Goal: Task Accomplishment & Management: Use online tool/utility

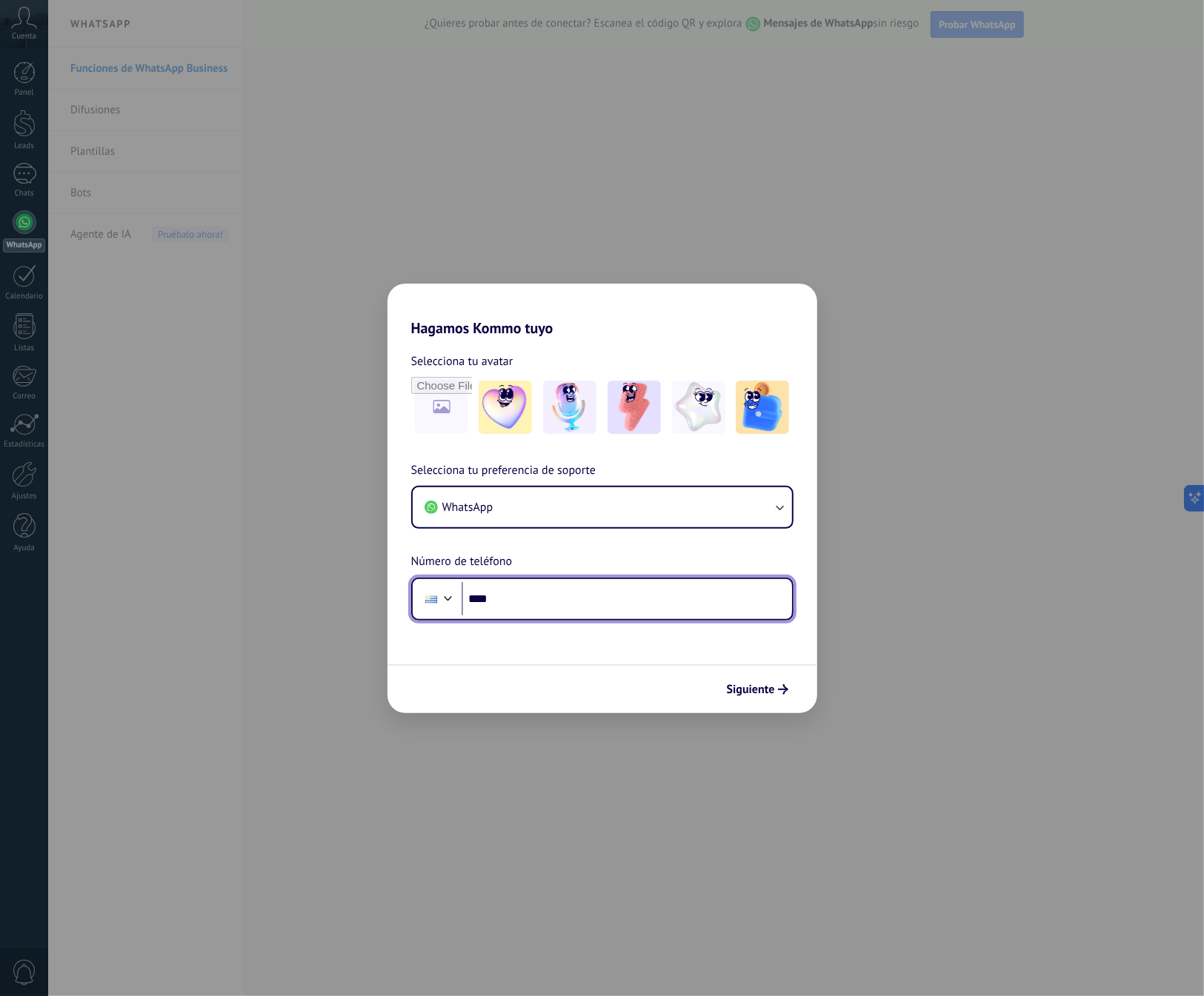
click at [526, 600] on input "****" at bounding box center [627, 599] width 330 height 34
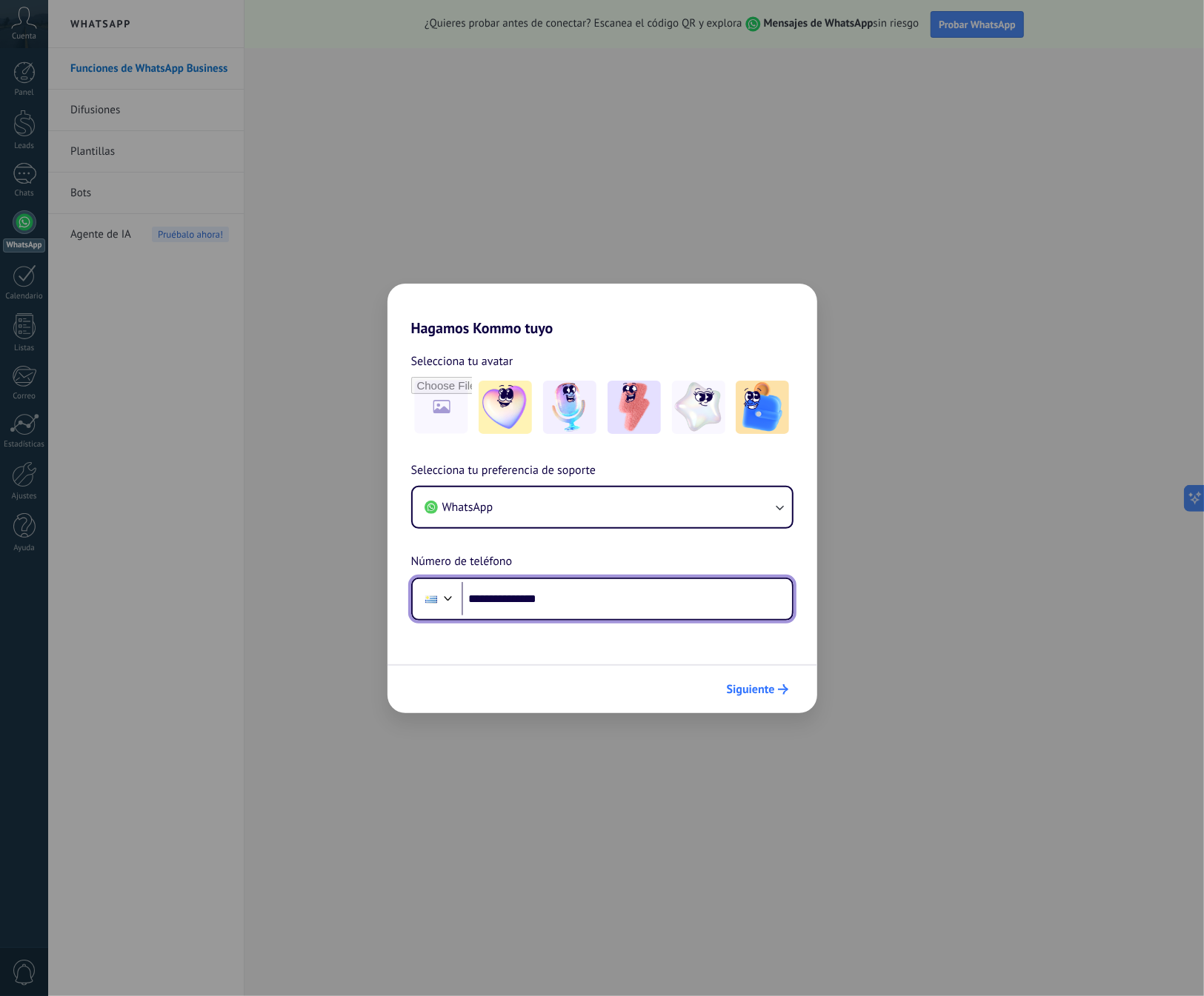
type input "**********"
click at [765, 685] on span "Siguiente" at bounding box center [750, 689] width 48 height 10
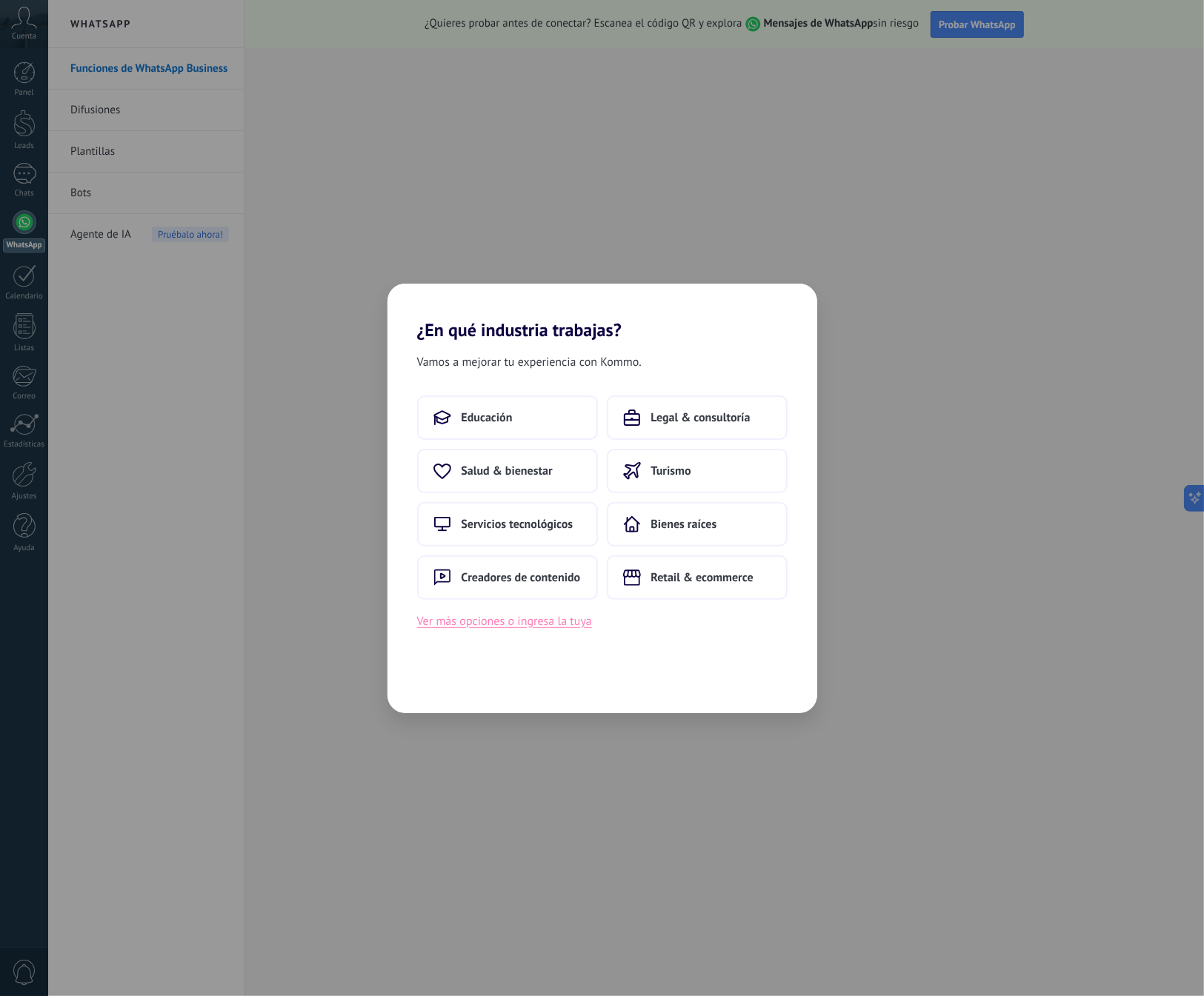
click at [543, 622] on button "Ver más opciones o ingresa la tuya" at bounding box center [504, 621] width 174 height 19
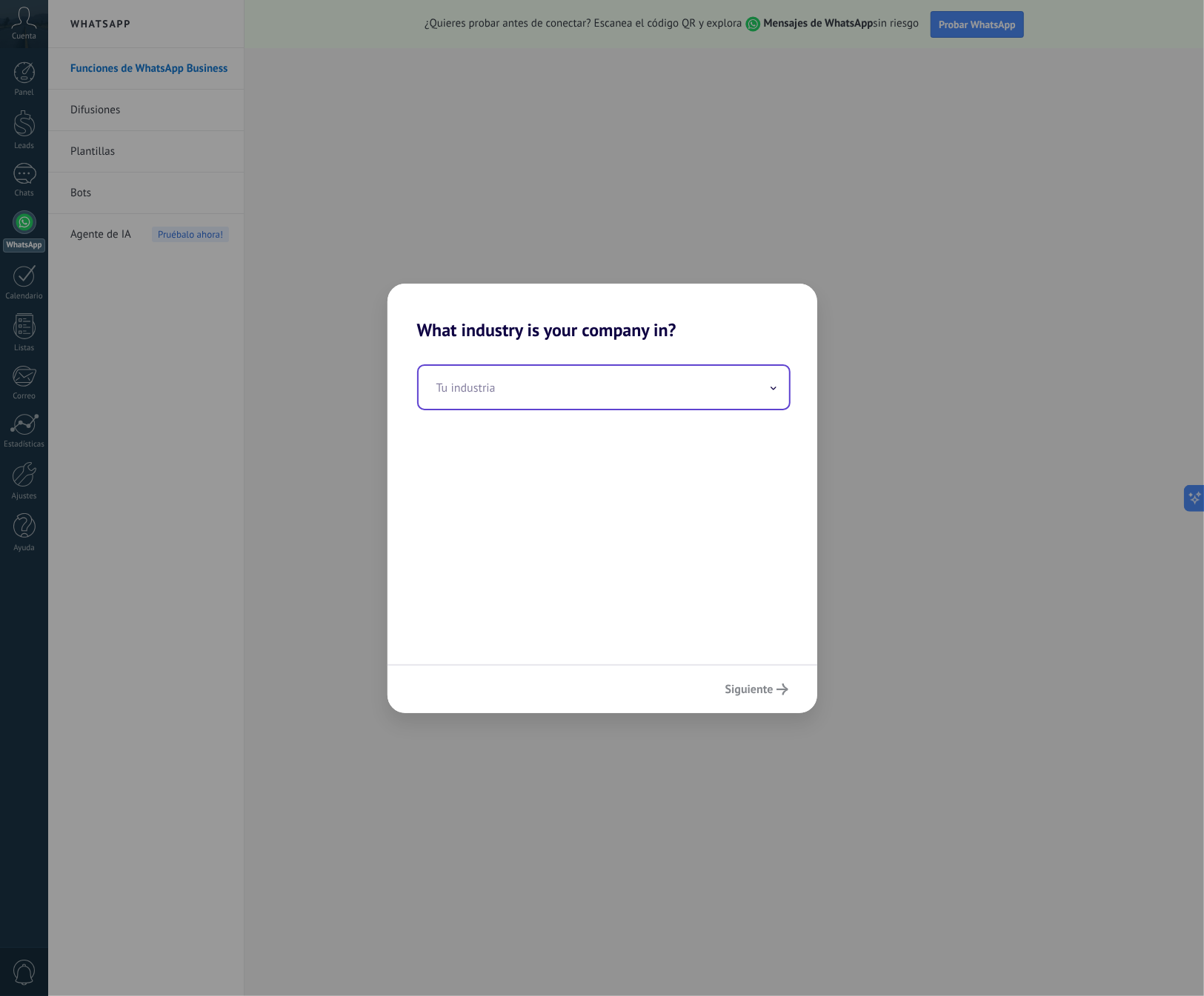
click at [554, 395] on input "text" at bounding box center [604, 387] width 370 height 43
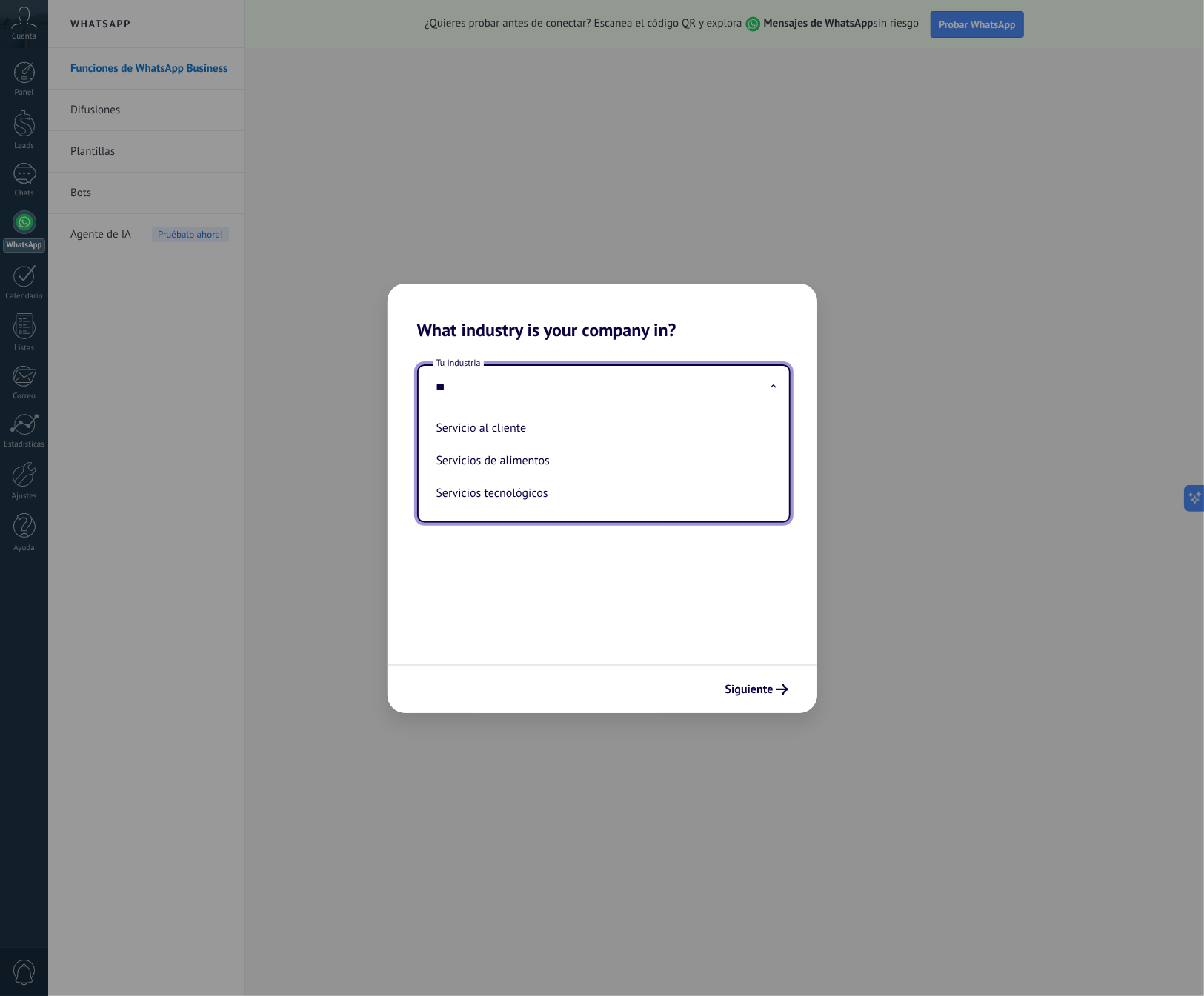
type input "*"
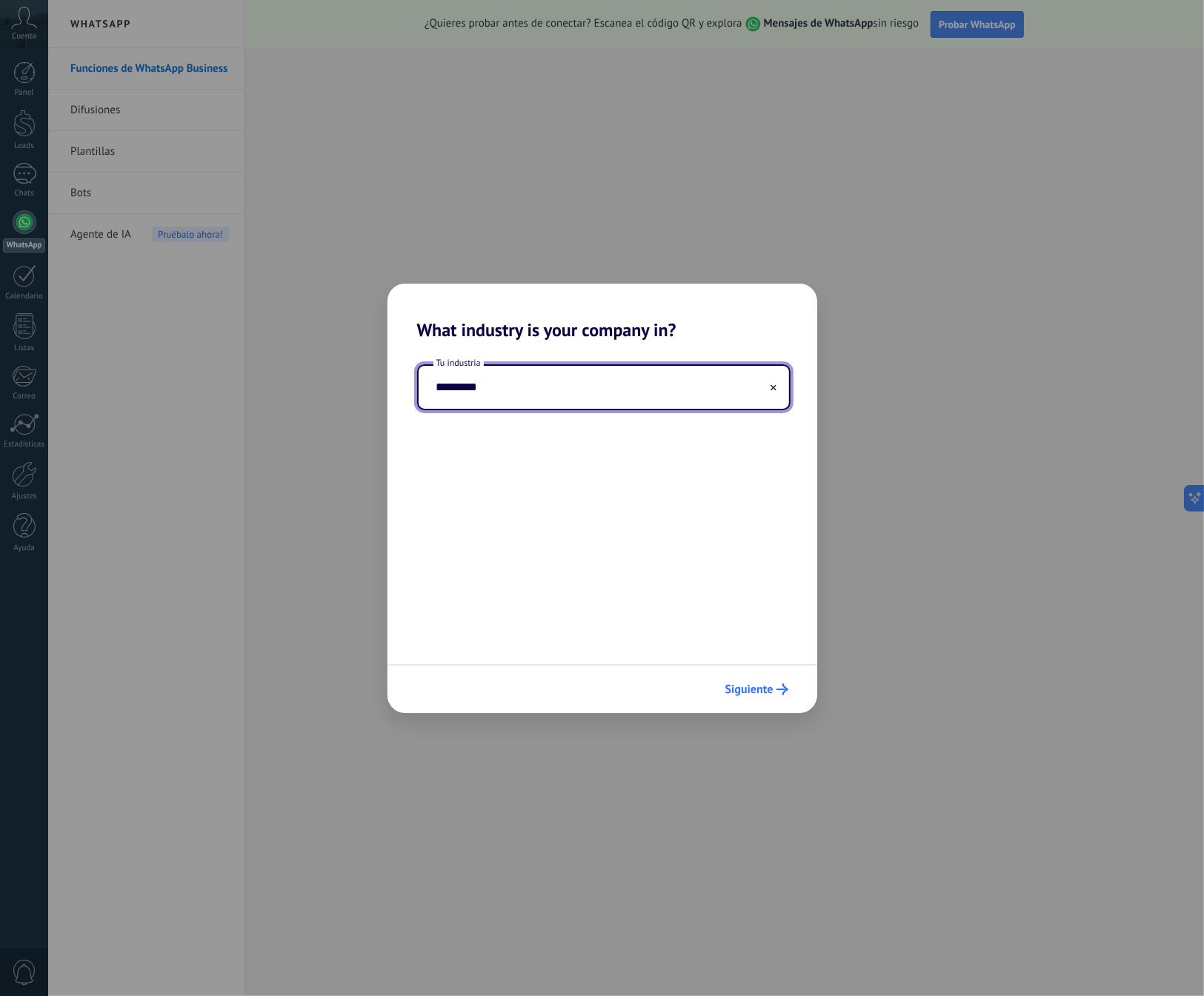
type input "*********"
click at [757, 688] on span "Siguiente" at bounding box center [749, 689] width 48 height 10
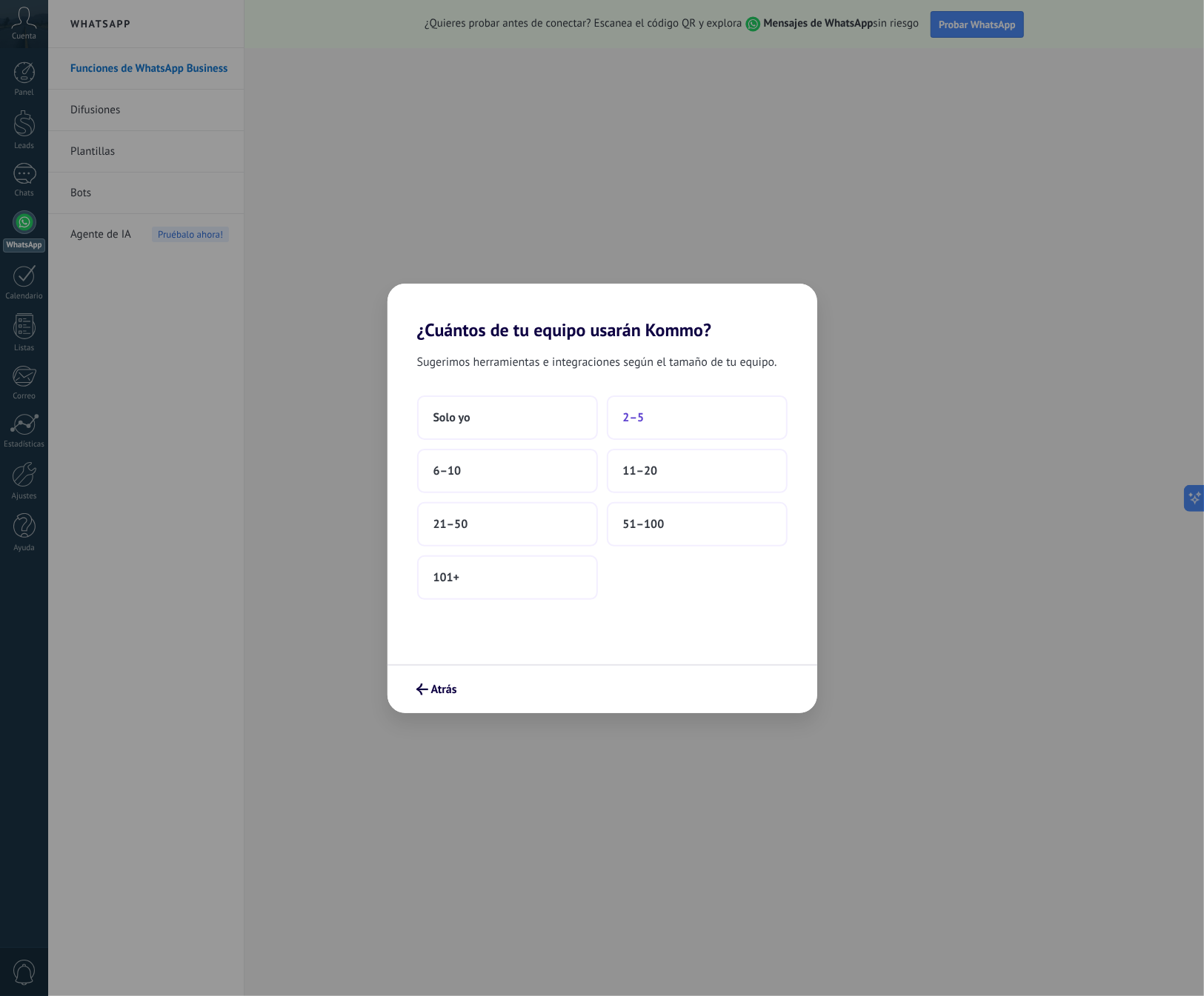
click at [655, 422] on button "2–5" at bounding box center [697, 418] width 181 height 44
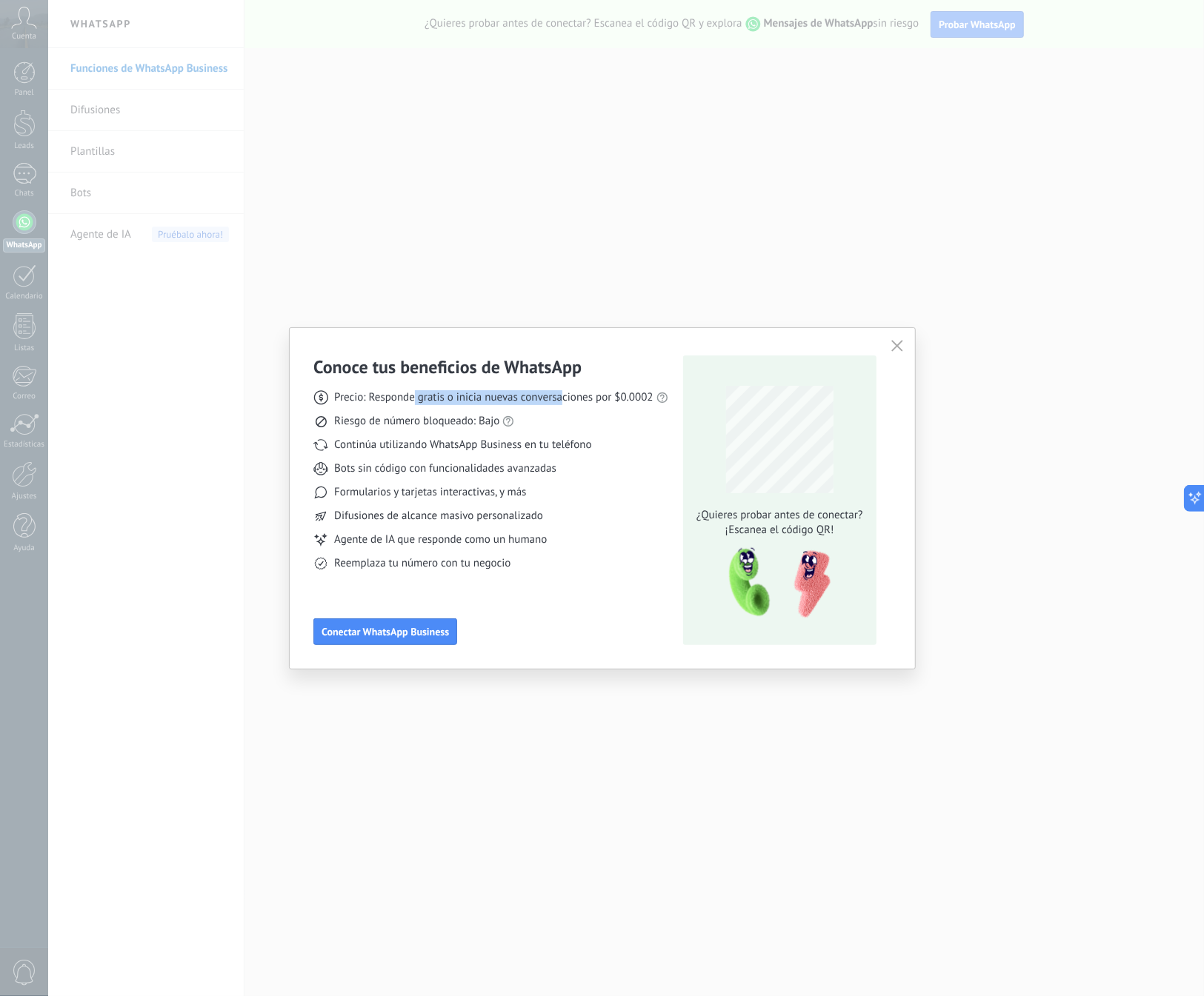
drag, startPoint x: 482, startPoint y: 395, endPoint x: 559, endPoint y: 400, distance: 77.2
click at [559, 400] on span "Precio: Responde gratis o inicia nuevas conversaciones por $0.0002" at bounding box center [493, 397] width 319 height 15
drag, startPoint x: 519, startPoint y: 445, endPoint x: 567, endPoint y: 446, distance: 48.0
click at [566, 443] on span "Continúa utilizando WhatsApp Business en tu teléfono" at bounding box center [462, 445] width 257 height 15
drag, startPoint x: 386, startPoint y: 465, endPoint x: 452, endPoint y: 465, distance: 66.0
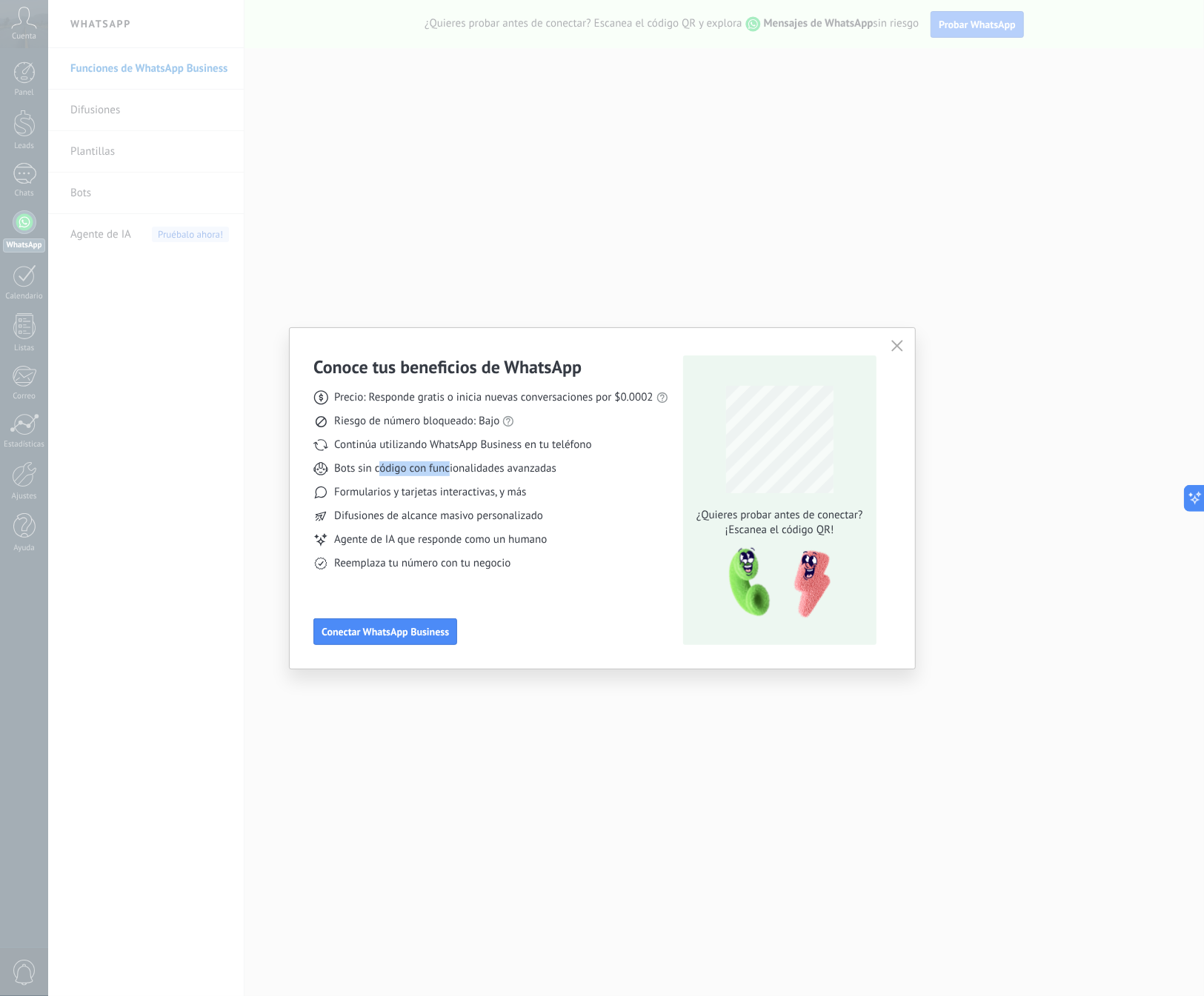
click at [451, 464] on span "Bots sin código con funcionalidades avanzadas" at bounding box center [445, 469] width 222 height 15
drag, startPoint x: 408, startPoint y: 494, endPoint x: 447, endPoint y: 583, distance: 97.2
click at [412, 494] on span "Formularios y tarjetas interactivas, y más" at bounding box center [430, 492] width 192 height 15
click at [830, 511] on span "¿Quieres probar antes de conectar?" at bounding box center [779, 515] width 174 height 15
drag, startPoint x: 792, startPoint y: 527, endPoint x: 838, endPoint y: 530, distance: 46.1
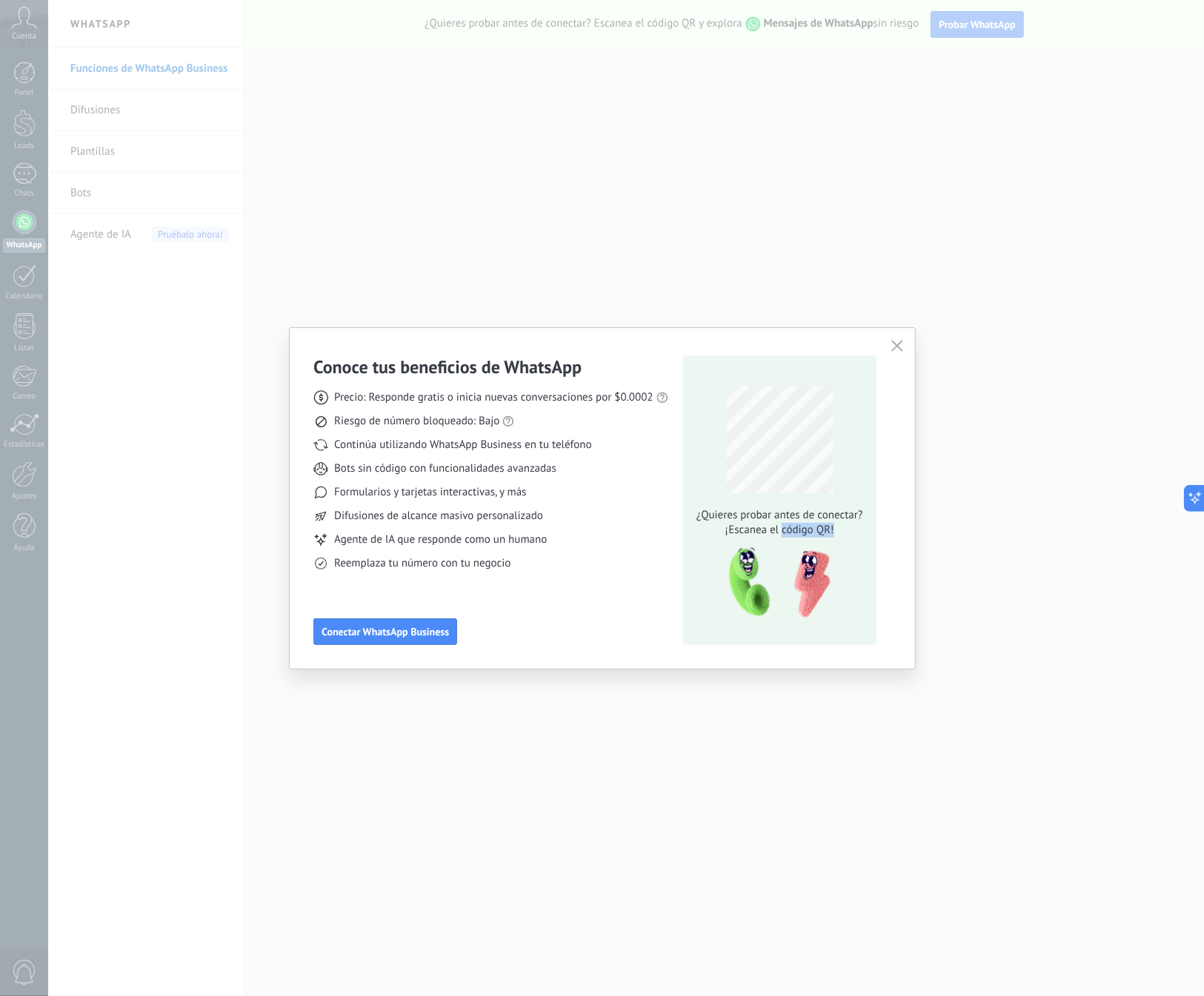
click at [838, 530] on span "¡Escanea el código QR!" at bounding box center [779, 530] width 174 height 15
drag, startPoint x: 415, startPoint y: 518, endPoint x: 443, endPoint y: 528, distance: 29.7
click at [451, 522] on span "Difusiones de alcance masivo personalizado" at bounding box center [438, 516] width 209 height 15
drag, startPoint x: 396, startPoint y: 538, endPoint x: 529, endPoint y: 544, distance: 133.1
click at [527, 543] on span "Agente de IA que responde como un humano" at bounding box center [440, 539] width 213 height 15
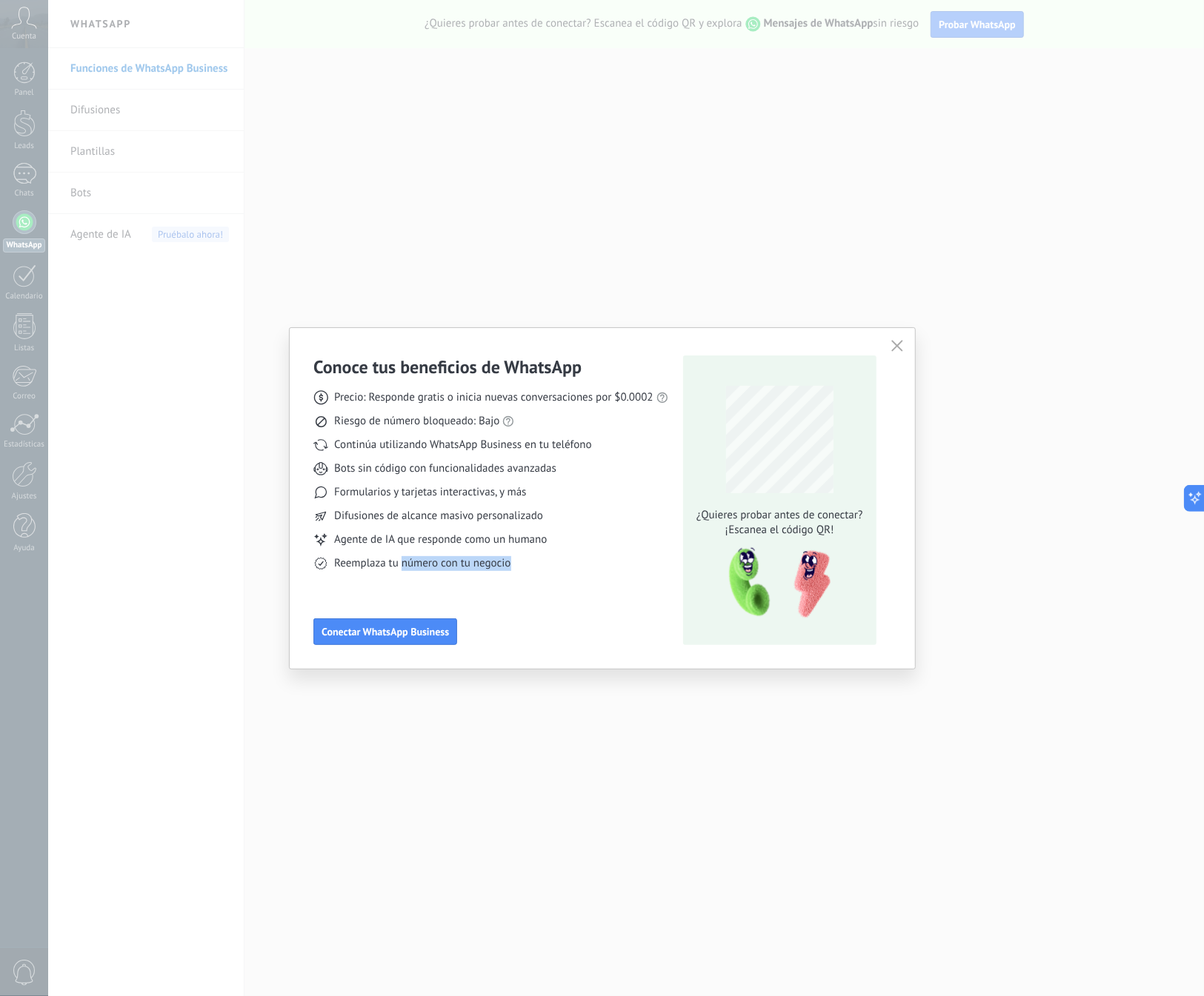
drag, startPoint x: 401, startPoint y: 561, endPoint x: 554, endPoint y: 567, distance: 153.1
click at [545, 567] on div "Reemplaza tu número con tu negocio" at bounding box center [490, 563] width 355 height 15
click at [898, 344] on use "button" at bounding box center [896, 347] width 11 height 11
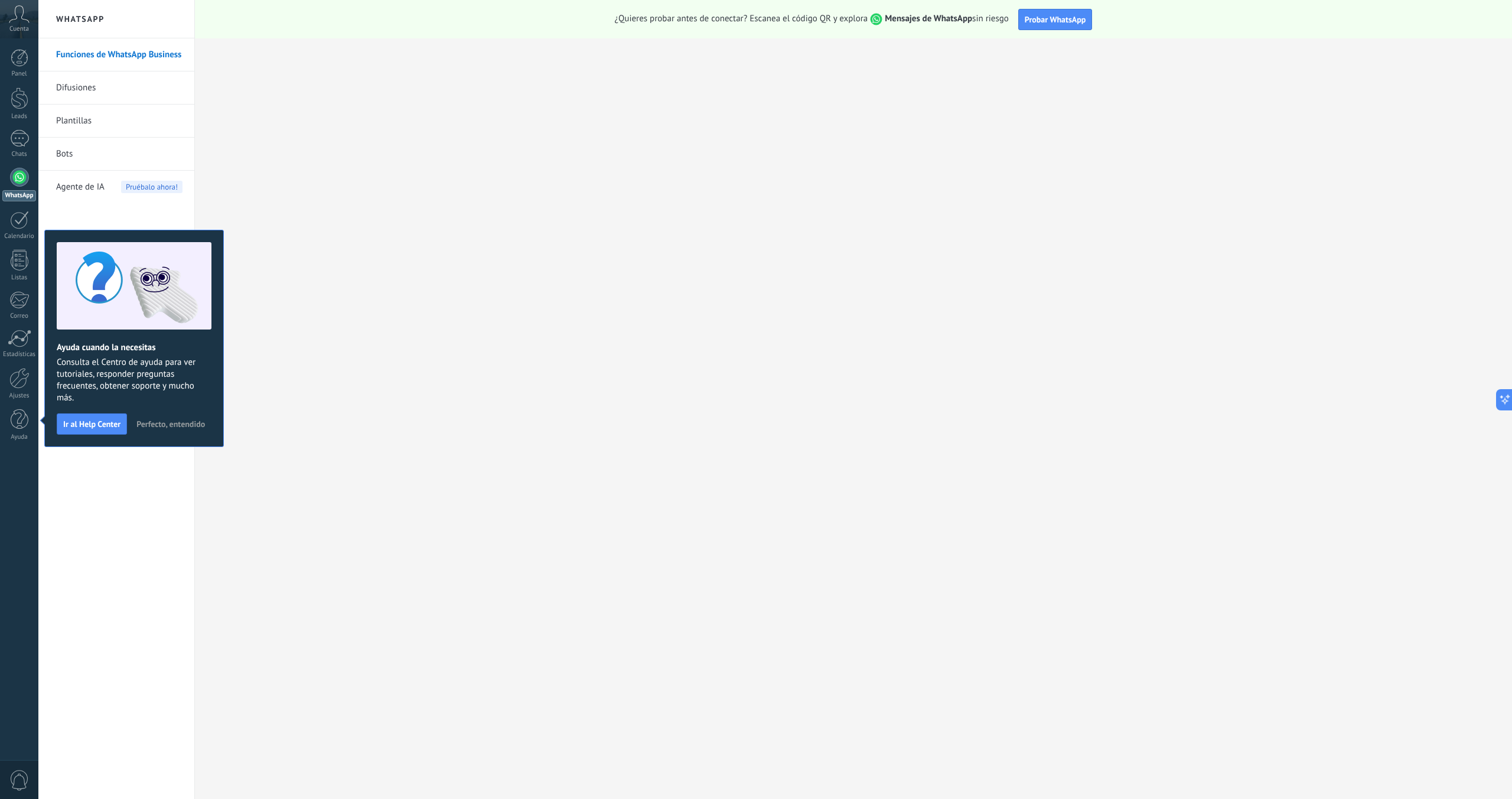
click at [163, 424] on span "Perfecto, entendido" at bounding box center [171, 424] width 68 height 8
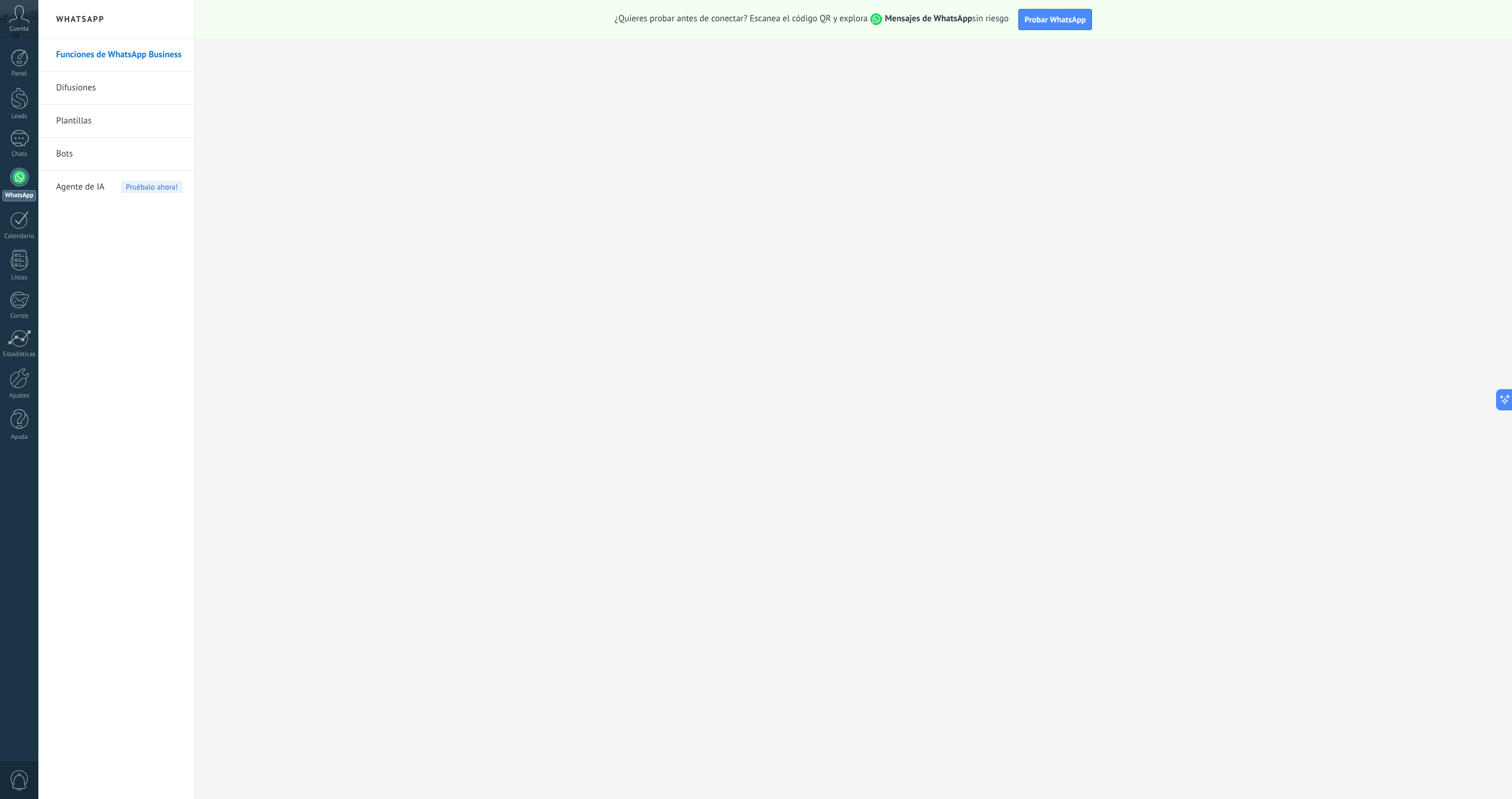
click at [23, 27] on span "Cuenta" at bounding box center [19, 29] width 20 height 8
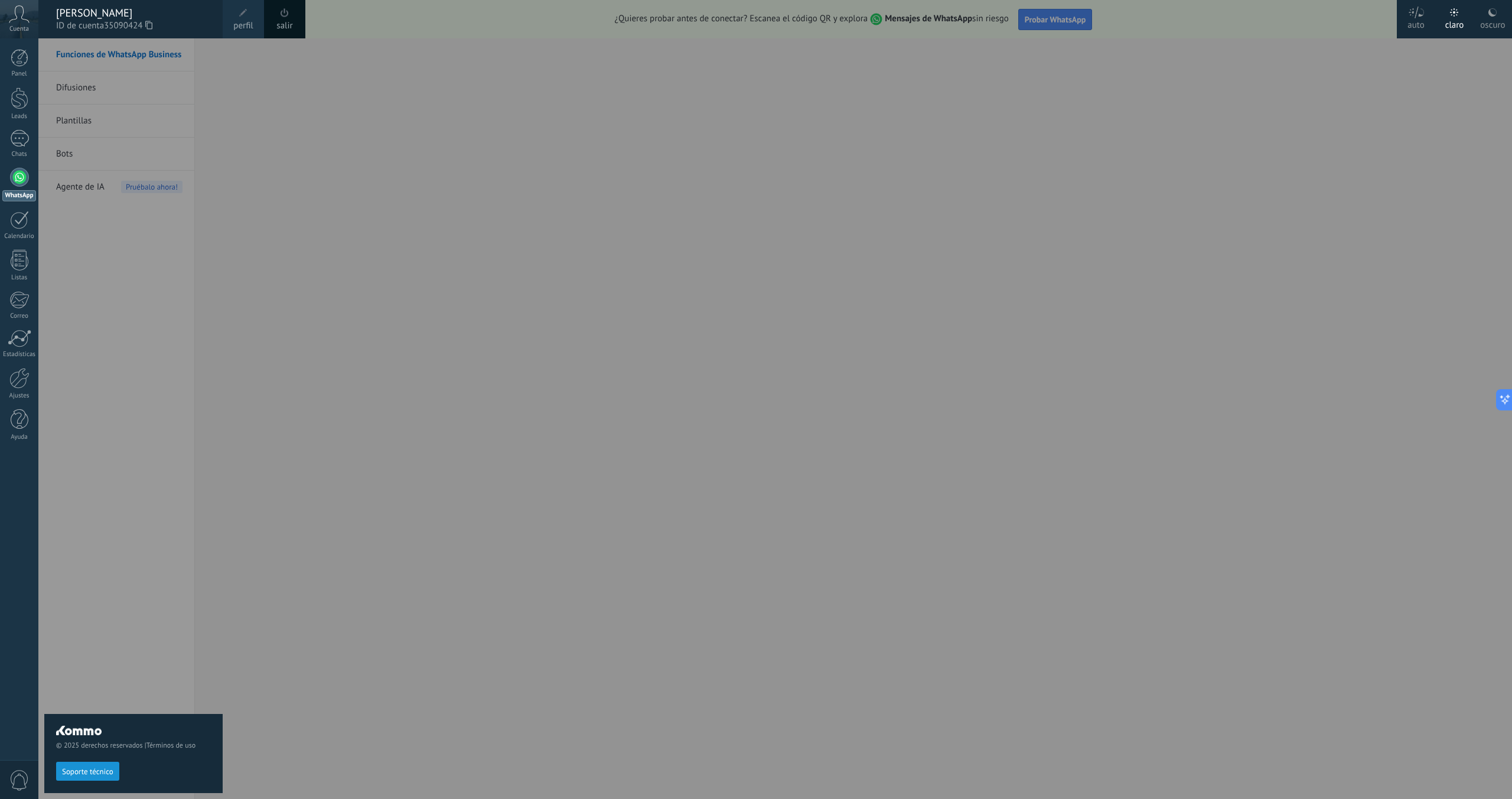
click at [128, 247] on div "© 2025 derechos reservados | Términos de uso Soporte técnico" at bounding box center [133, 419] width 178 height 761
click at [25, 65] on div at bounding box center [20, 58] width 18 height 18
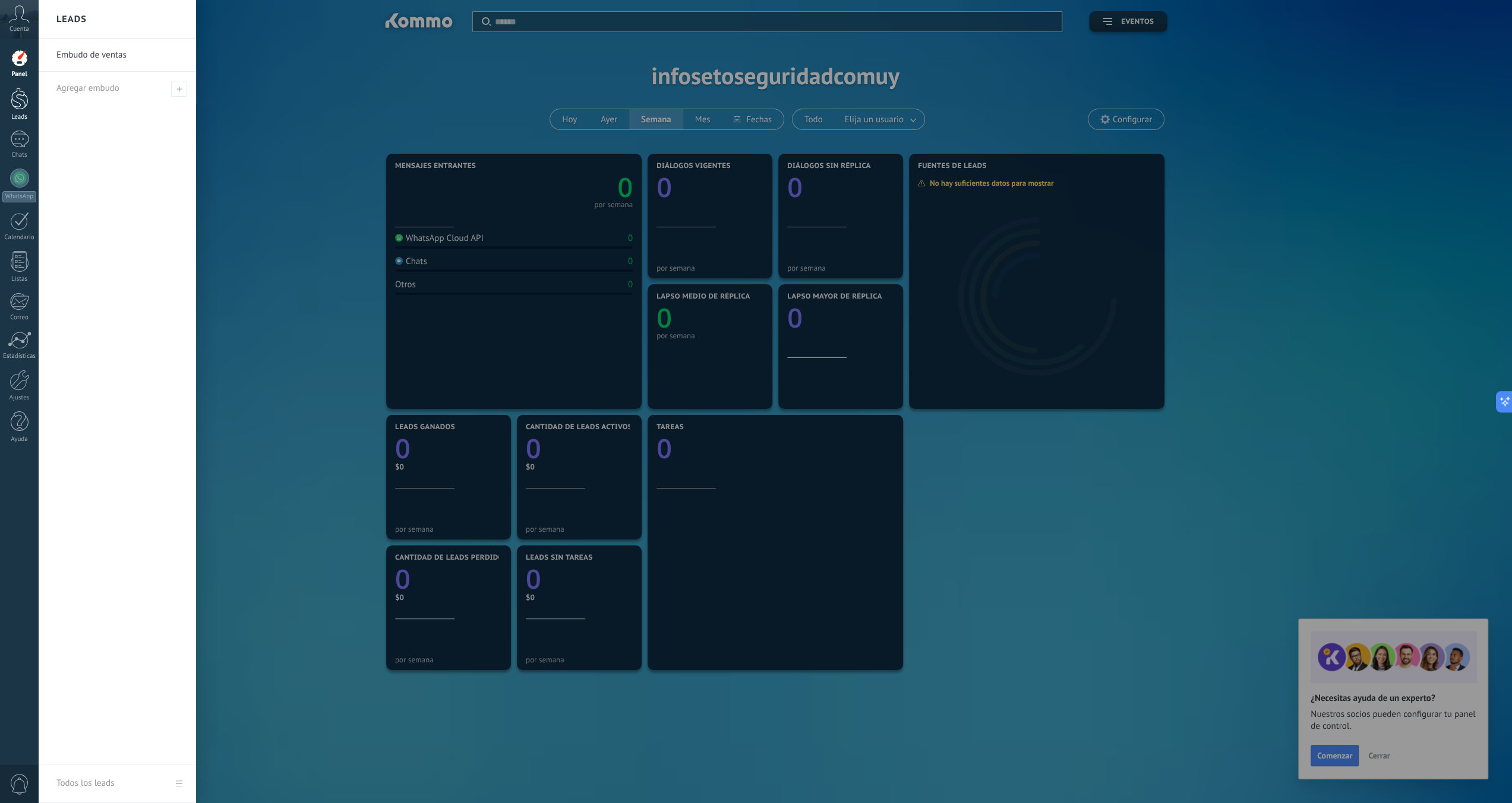
click at [25, 104] on div at bounding box center [20, 99] width 18 height 22
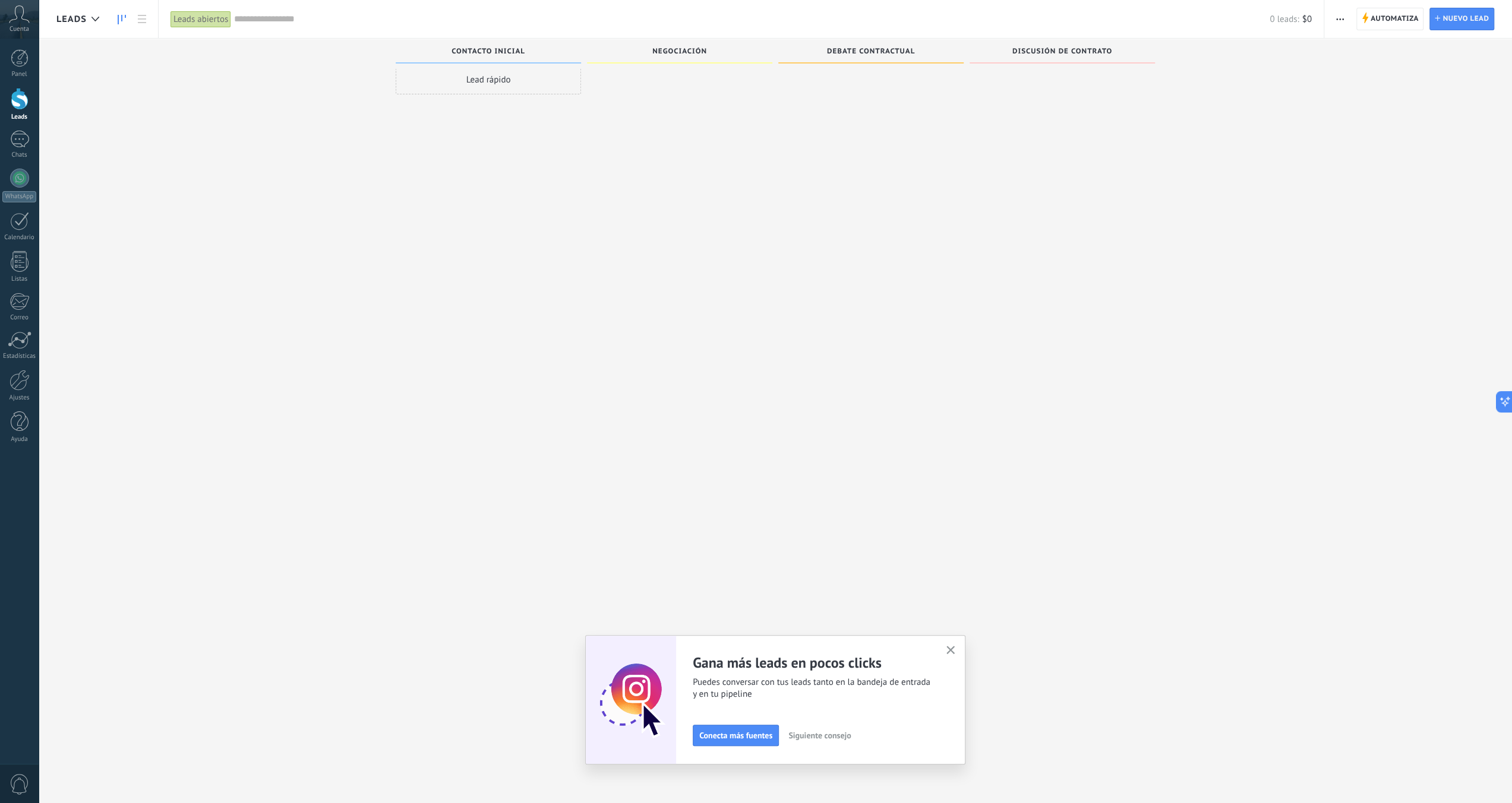
scroll to position [20, 0]
click at [504, 77] on div "Lead rápido" at bounding box center [488, 73] width 185 height 30
click at [461, 77] on input "text" at bounding box center [487, 75] width 174 height 17
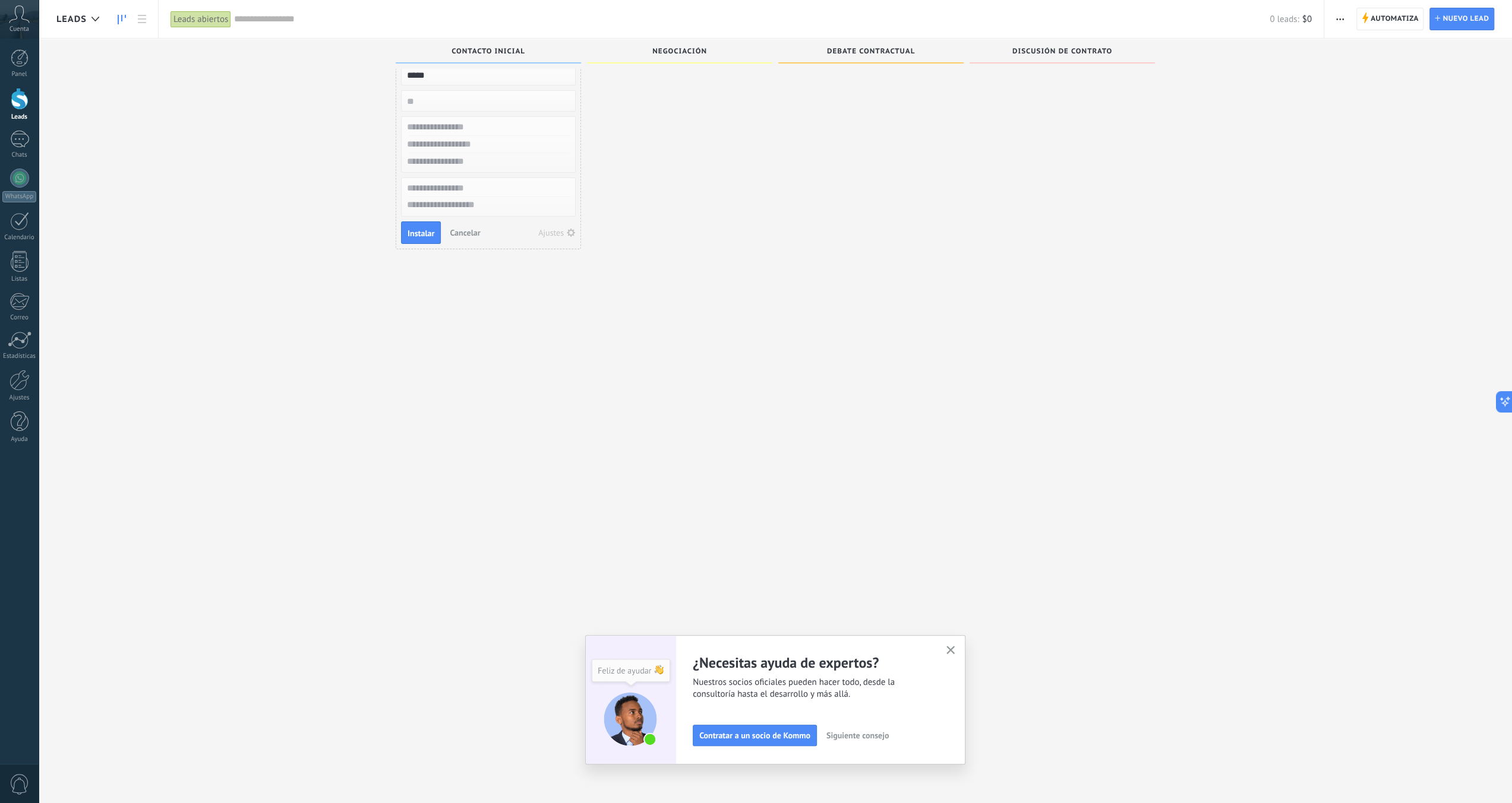
type input "*****"
click at [485, 130] on input "text" at bounding box center [487, 127] width 174 height 17
click at [479, 142] on input "text" at bounding box center [487, 144] width 174 height 17
click at [483, 163] on input "text" at bounding box center [487, 161] width 174 height 17
click at [494, 193] on input "text" at bounding box center [487, 188] width 174 height 17
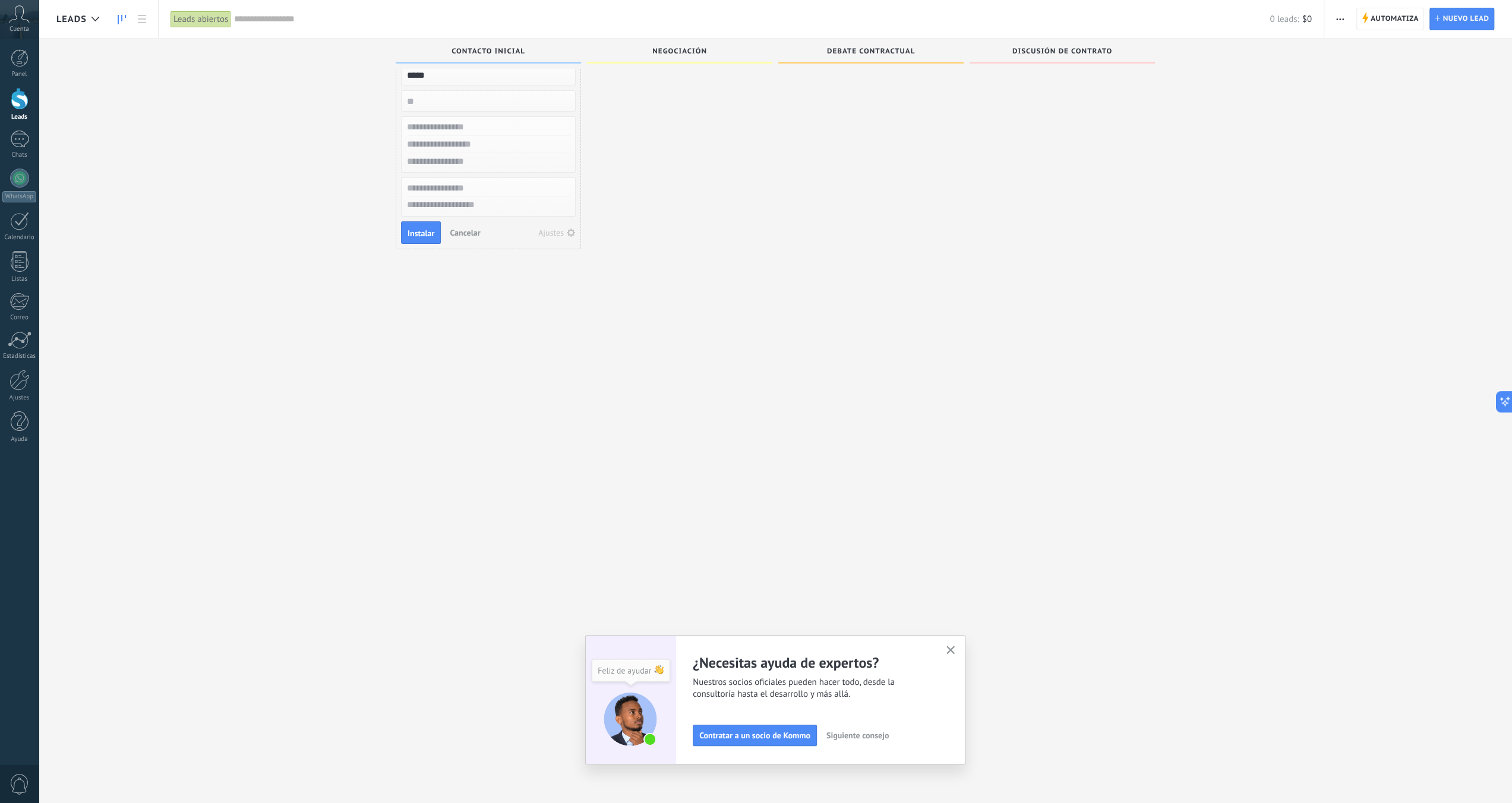
click at [571, 233] on use "button" at bounding box center [571, 233] width 8 height 8
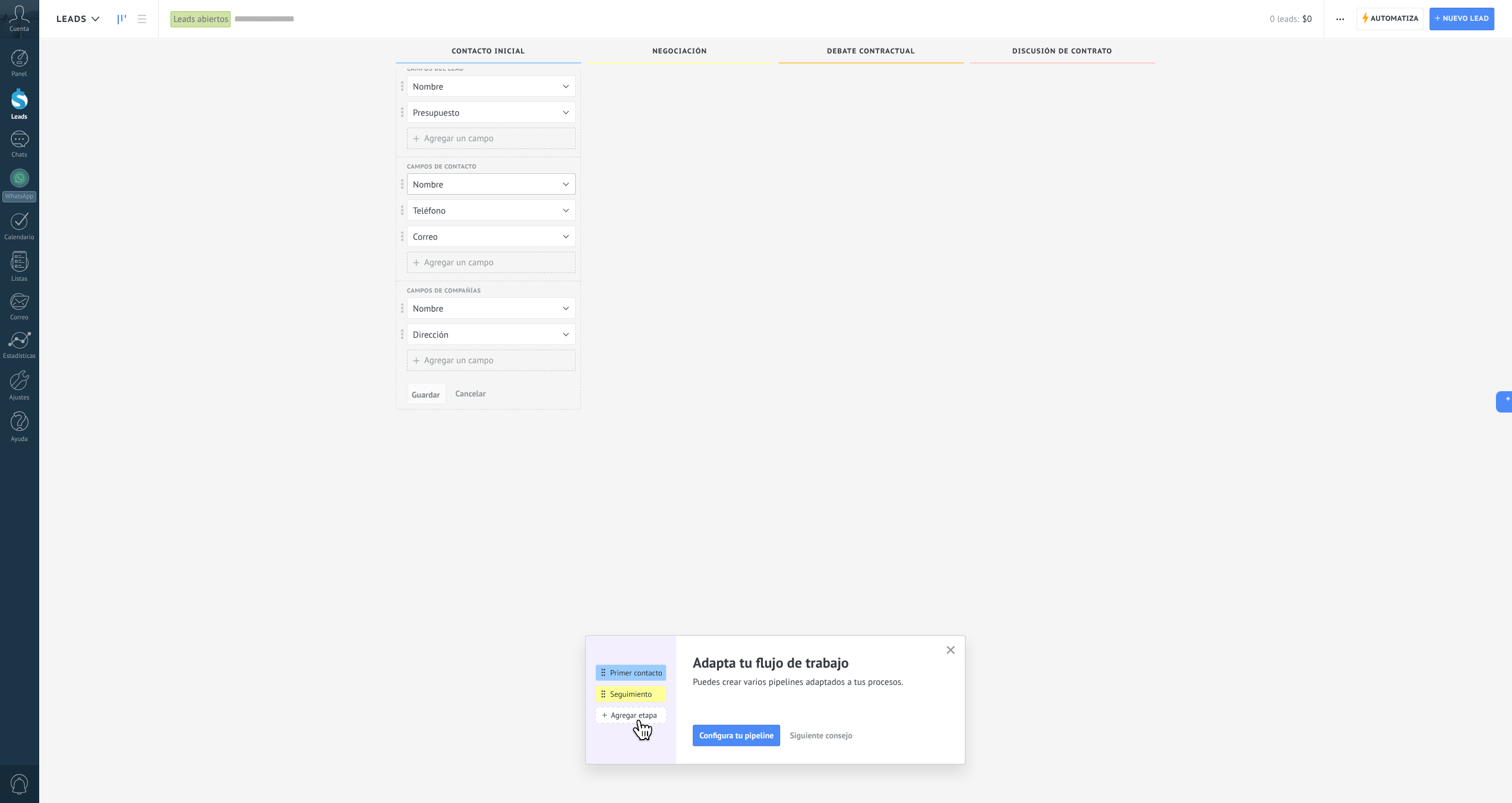
click at [510, 182] on button "Nombre" at bounding box center [491, 184] width 169 height 22
click at [510, 182] on span "Cargo" at bounding box center [485, 184] width 172 height 11
click at [525, 207] on button "Teléfono" at bounding box center [491, 210] width 169 height 22
click at [525, 207] on span "Teléfono" at bounding box center [485, 210] width 172 height 11
click at [527, 235] on button "Correo" at bounding box center [491, 237] width 169 height 22
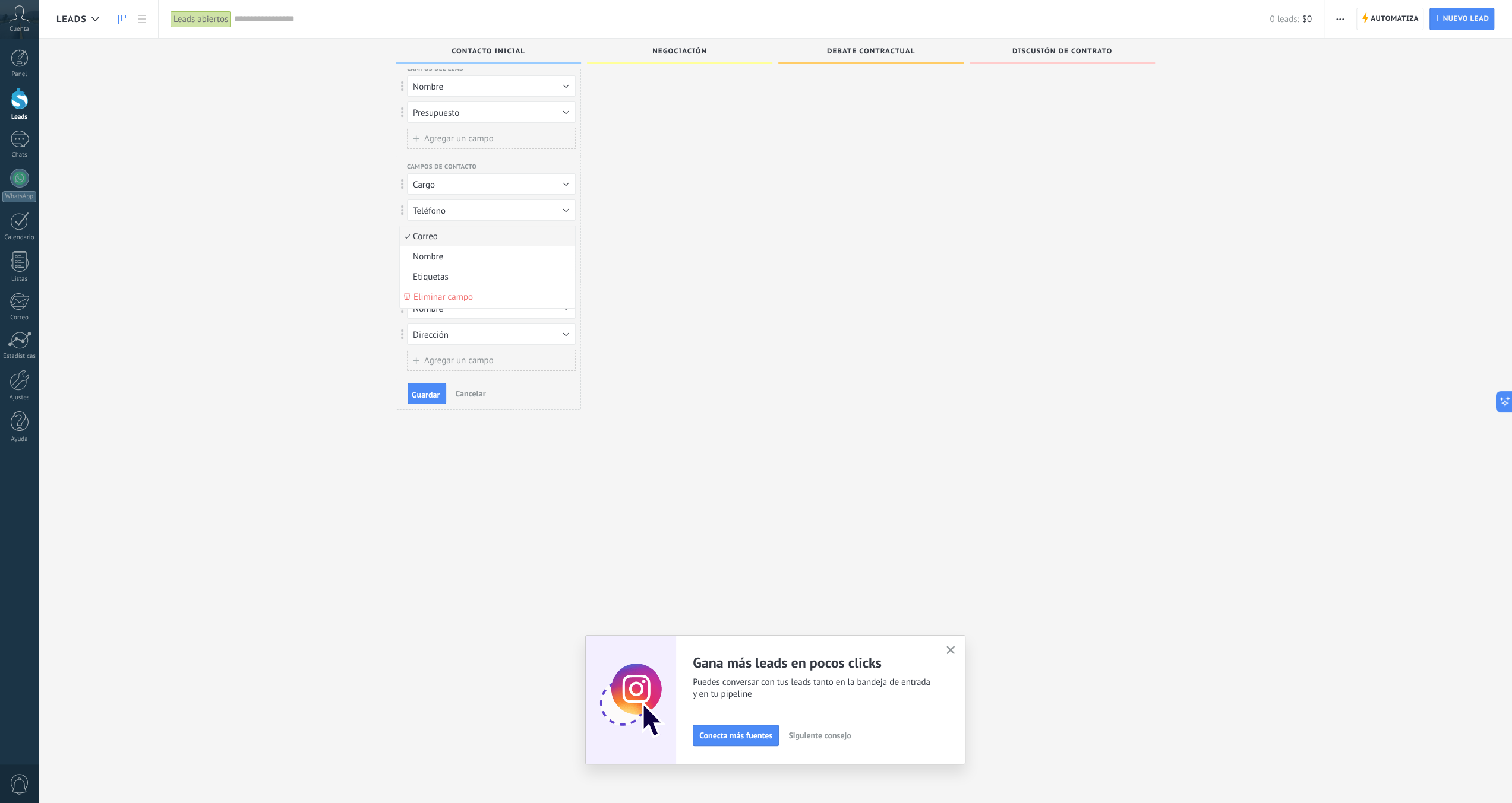
click at [527, 235] on span "Correo" at bounding box center [485, 237] width 172 height 11
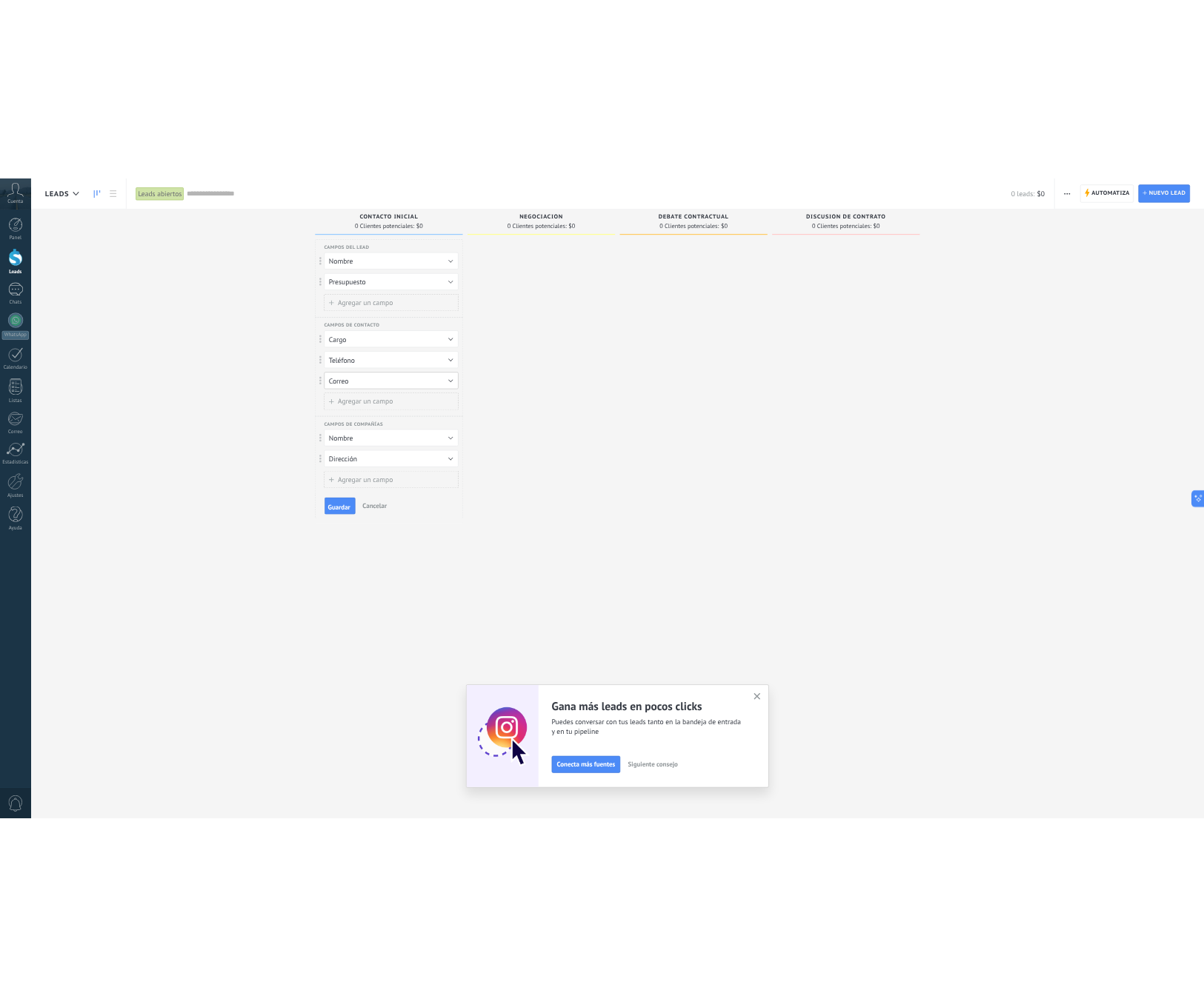
scroll to position [0, 0]
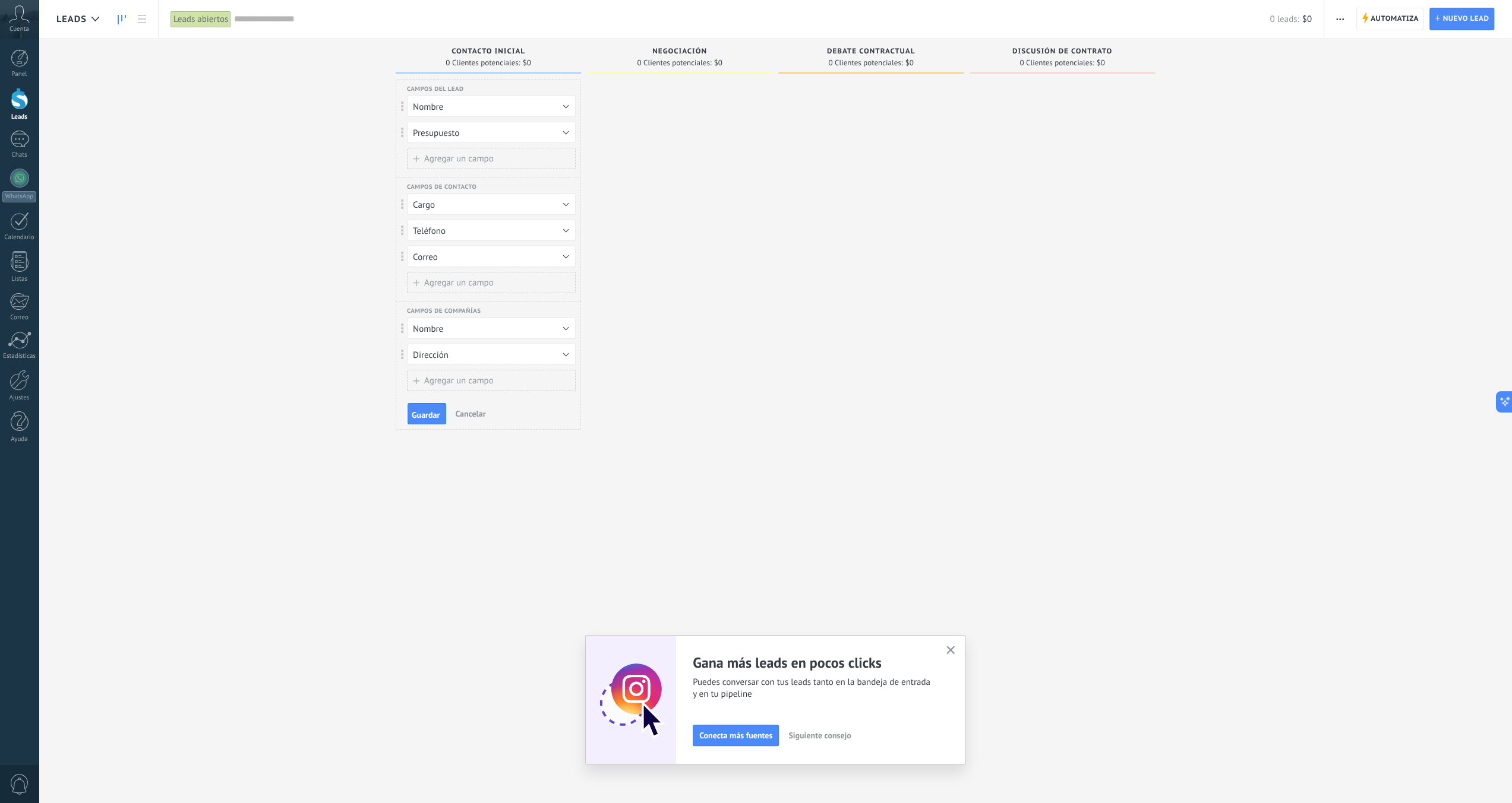
click at [197, 248] on div "Leads Entrantes Solicitudes: [PHONE_NUMBER] Contacto inicial 0 Clientes potenci…" at bounding box center [784, 383] width 1455 height 689
click at [18, 177] on div at bounding box center [20, 178] width 19 height 19
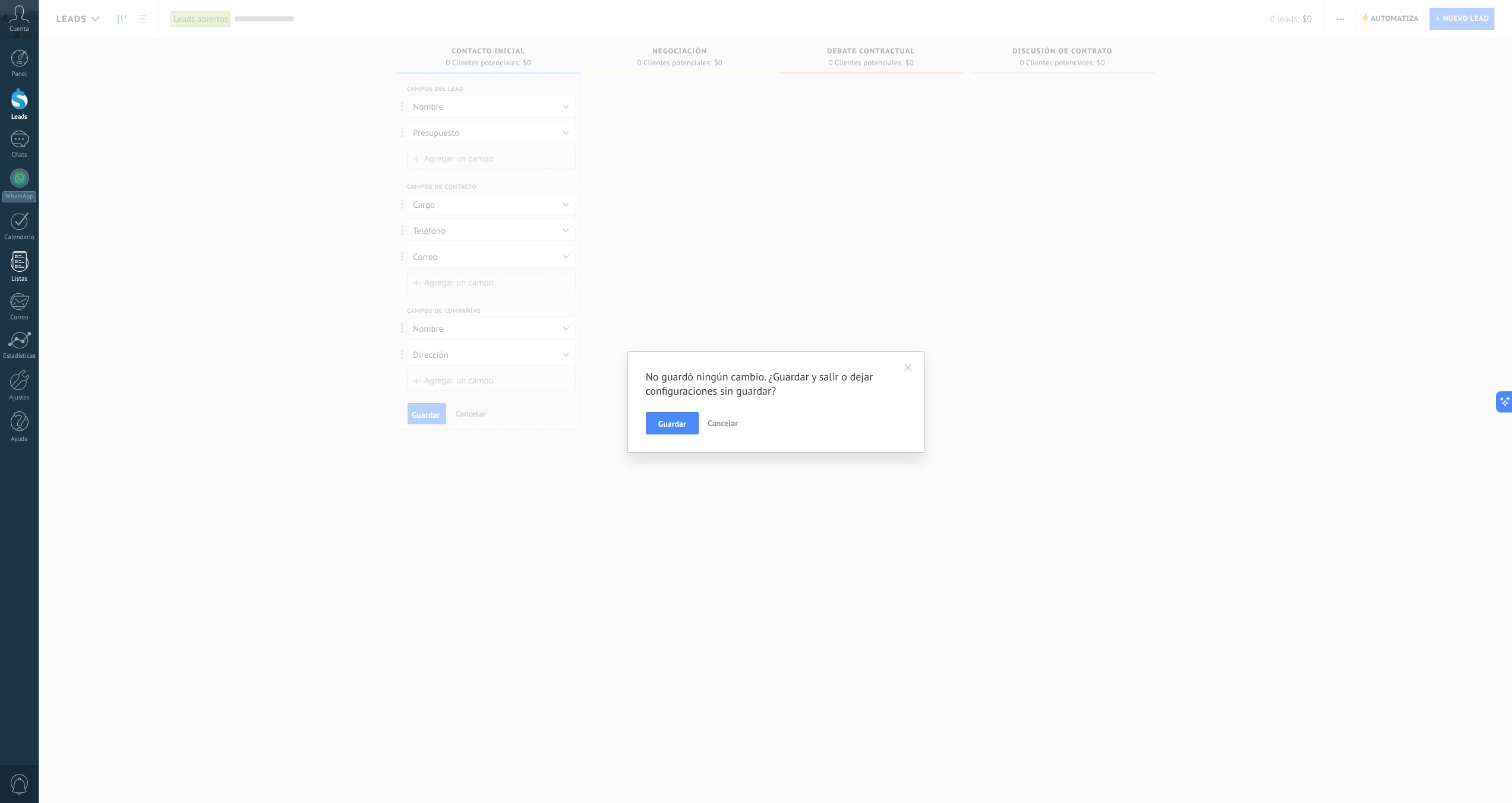
click at [31, 264] on link "Listas" at bounding box center [19, 267] width 39 height 32
click at [26, 345] on div at bounding box center [19, 340] width 24 height 18
click at [19, 380] on div at bounding box center [20, 380] width 20 height 21
click at [733, 422] on span "Cancelar" at bounding box center [723, 423] width 31 height 11
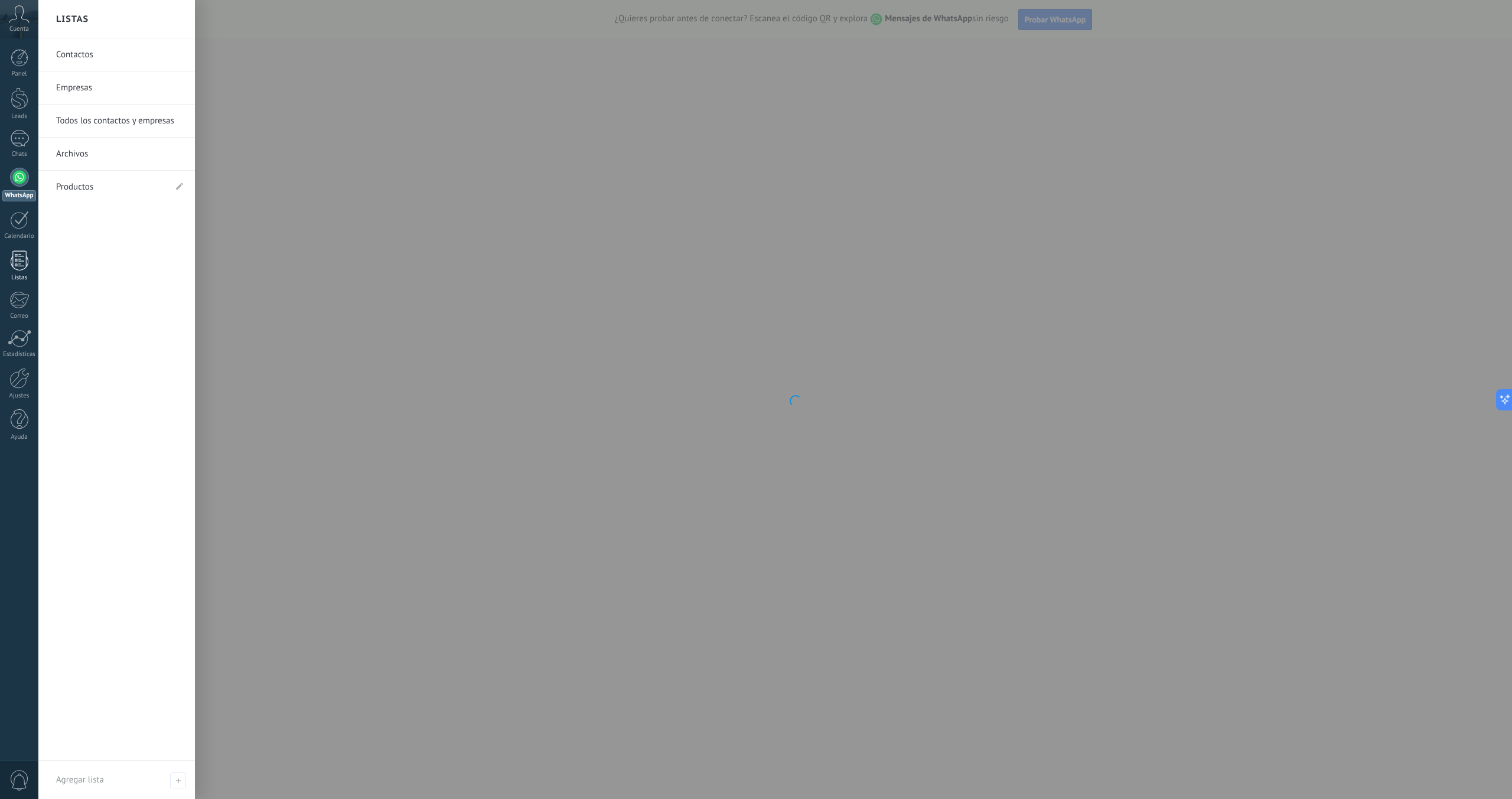
click at [18, 258] on div at bounding box center [20, 260] width 18 height 21
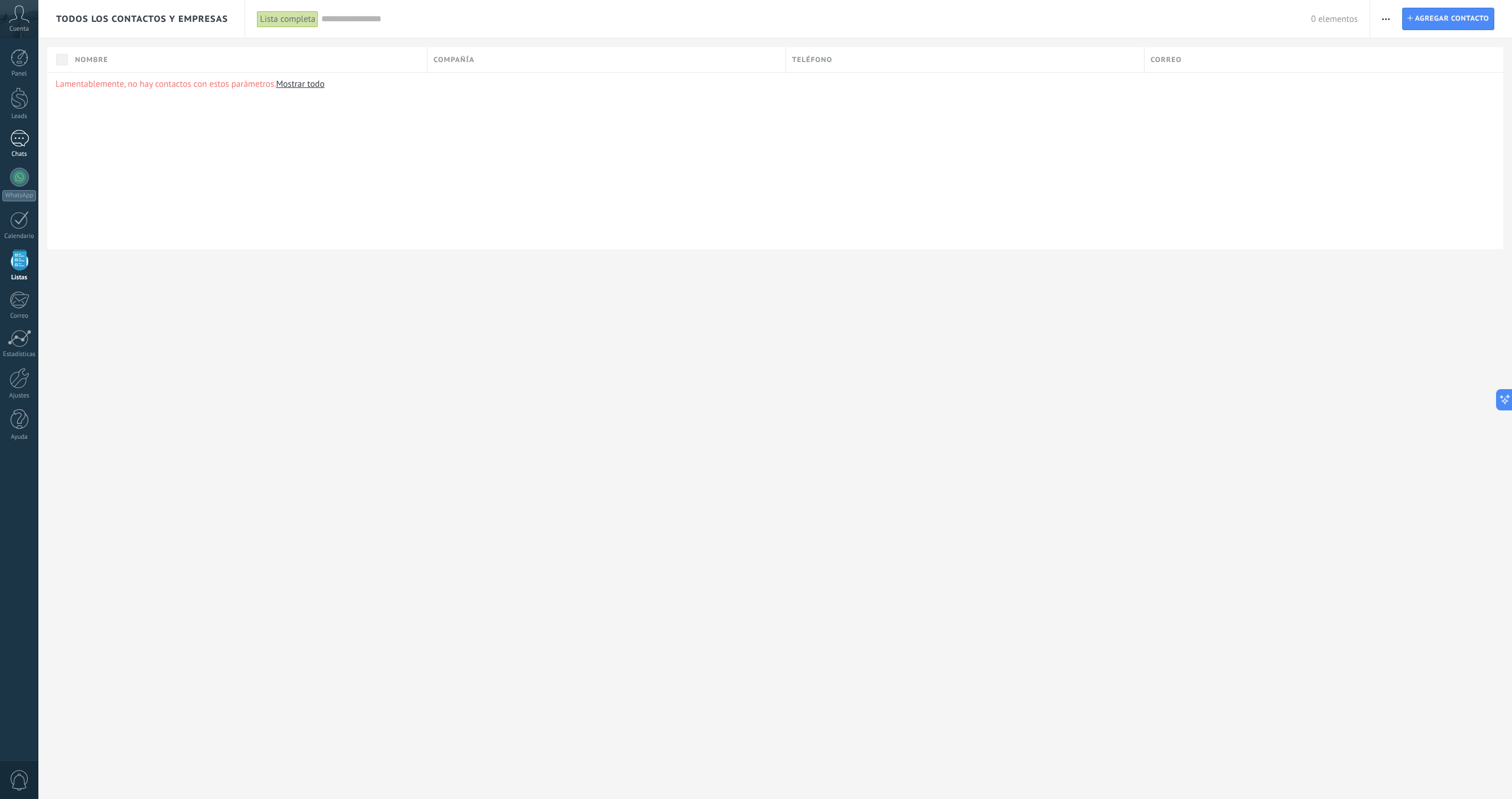
click at [23, 146] on div at bounding box center [20, 138] width 19 height 17
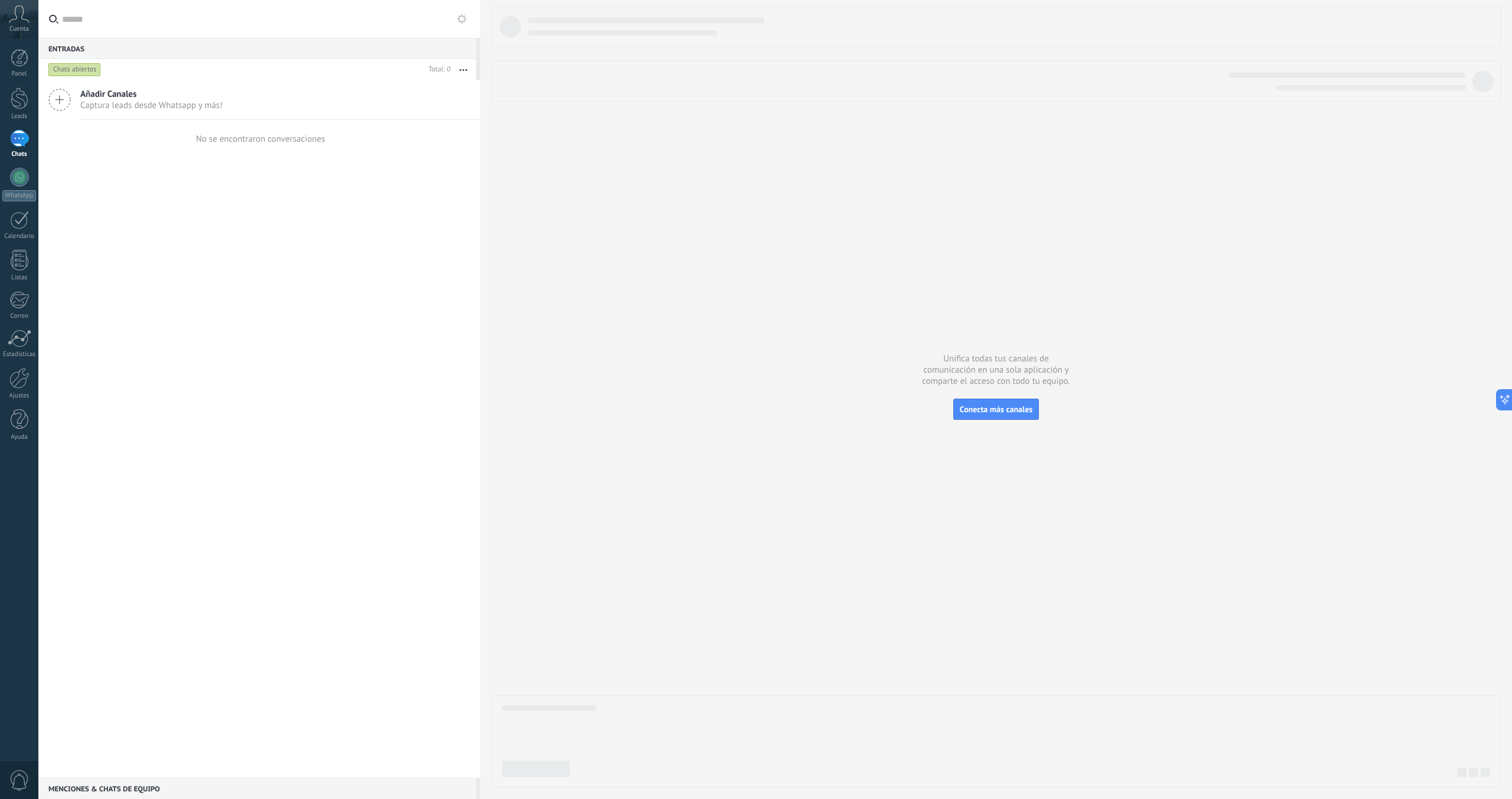
click at [59, 103] on use at bounding box center [60, 100] width 22 height 22
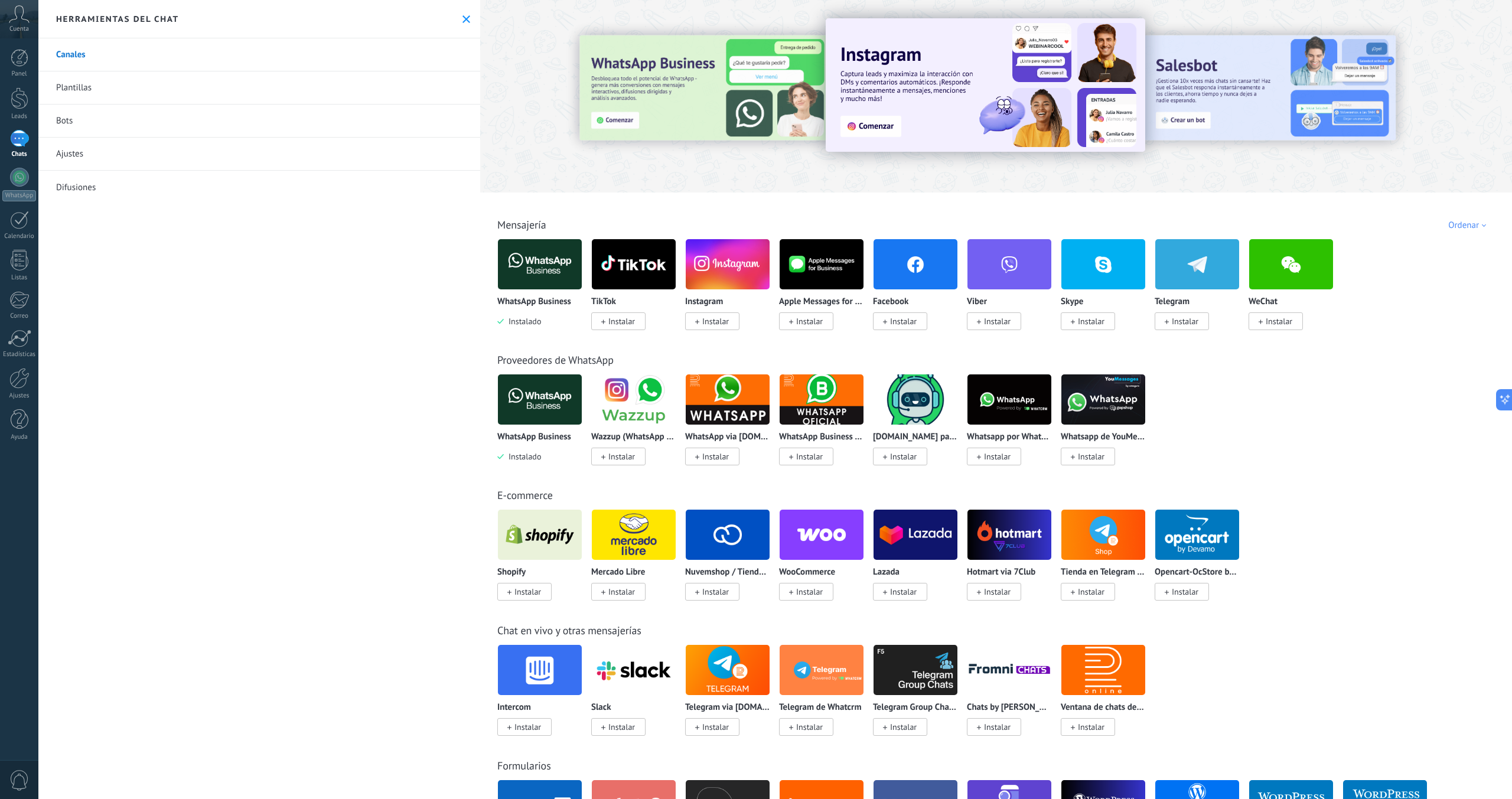
click at [97, 89] on link "Plantillas" at bounding box center [259, 88] width 442 height 33
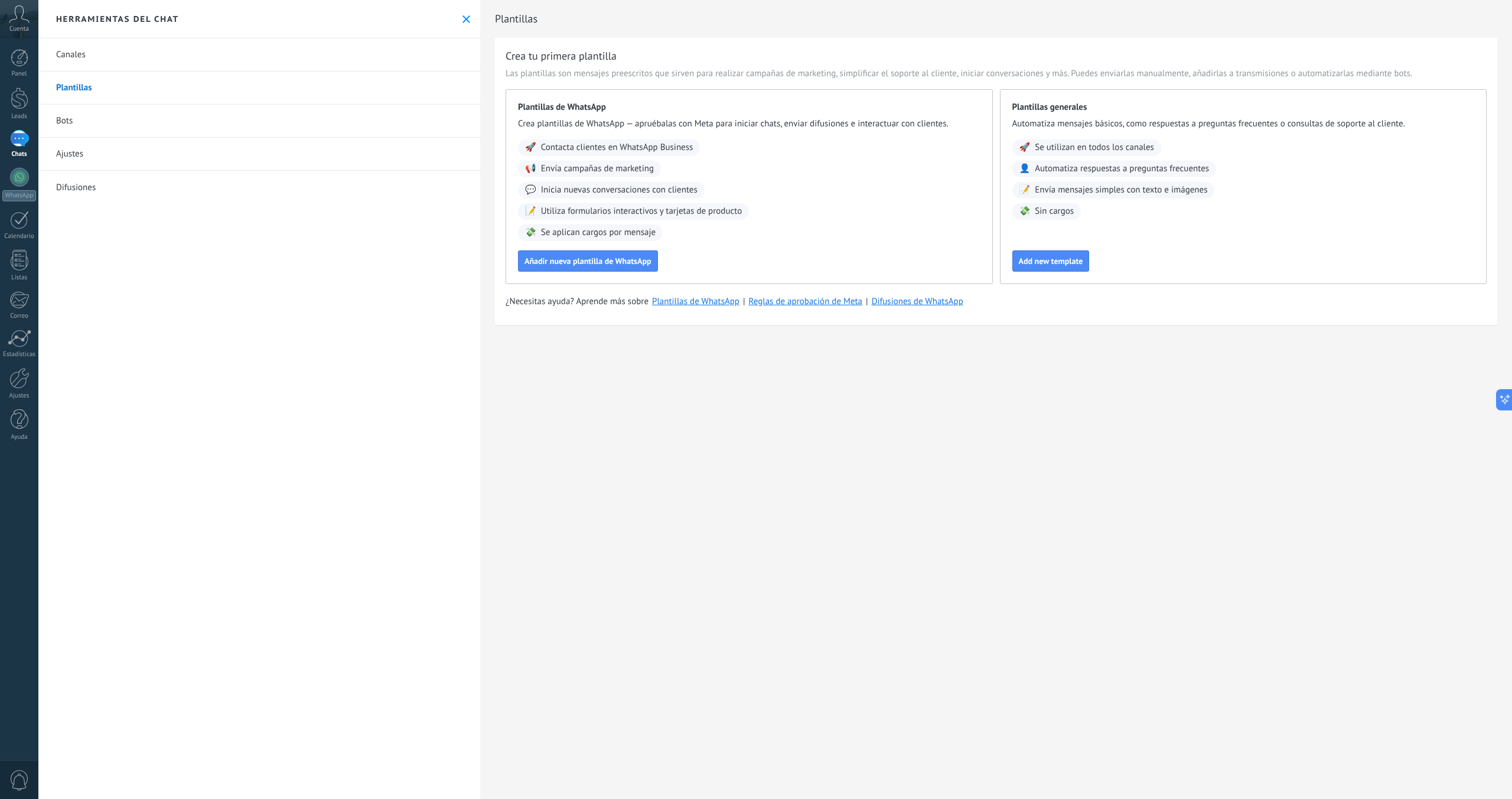
click at [585, 190] on span "Inicia nuevas conversaciones con clientes" at bounding box center [618, 190] width 156 height 12
click at [597, 206] on span "Utiliza formularios interactivos y tarjetas de producto" at bounding box center [641, 211] width 201 height 12
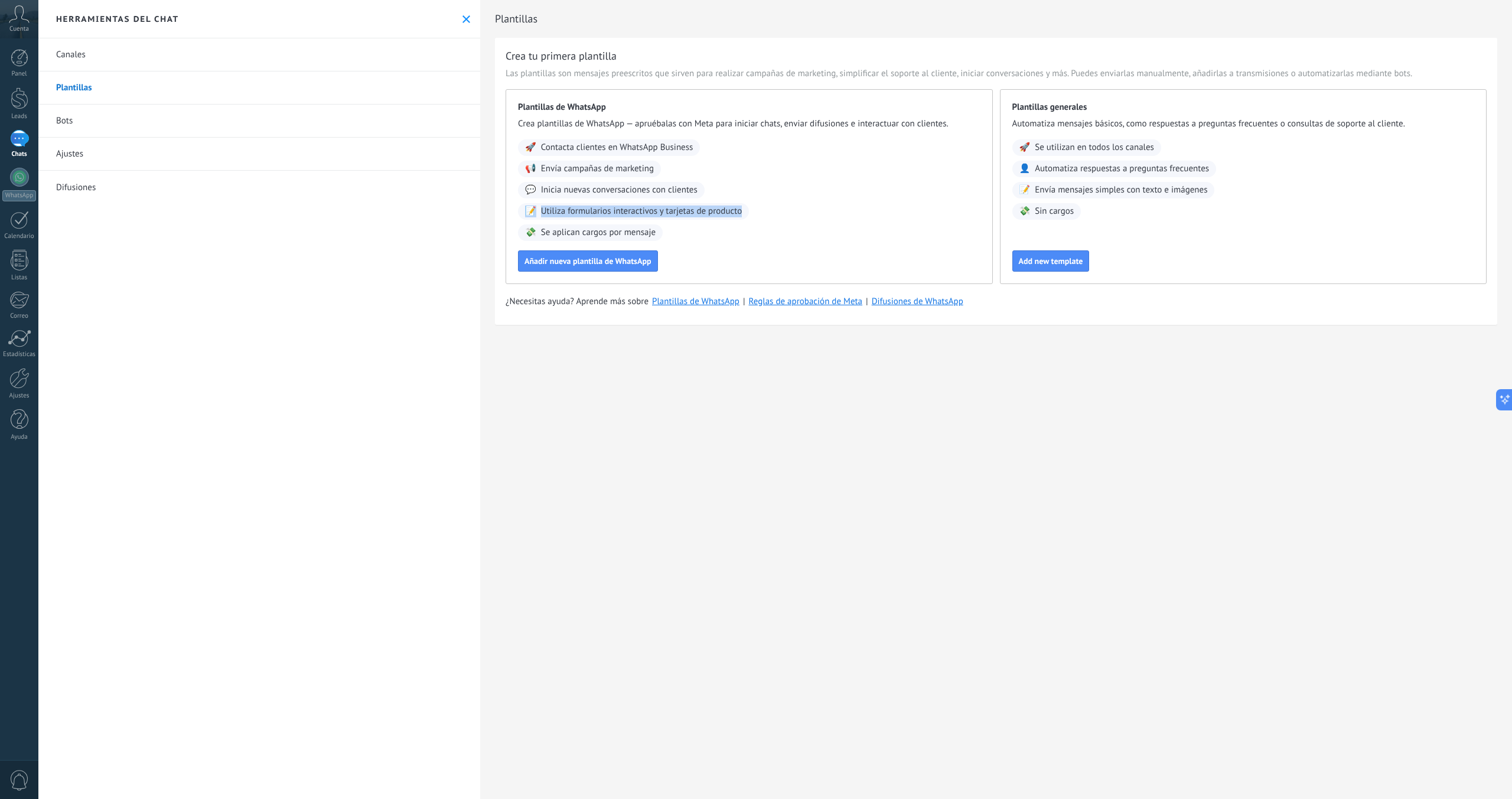
click at [597, 206] on span "Utiliza formularios interactivos y tarjetas de producto" at bounding box center [641, 211] width 201 height 12
click at [747, 261] on div "Añadir nueva plantilla de WhatsApp" at bounding box center [749, 261] width 462 height 22
drag, startPoint x: 574, startPoint y: 111, endPoint x: 646, endPoint y: 126, distance: 73.5
click at [605, 111] on span "Plantillas de WhatsApp" at bounding box center [749, 108] width 462 height 12
click at [959, 116] on div "Plantillas generales Automatiza mensajes básicos, como respuestas a preguntas f…" at bounding box center [1243, 187] width 487 height 195
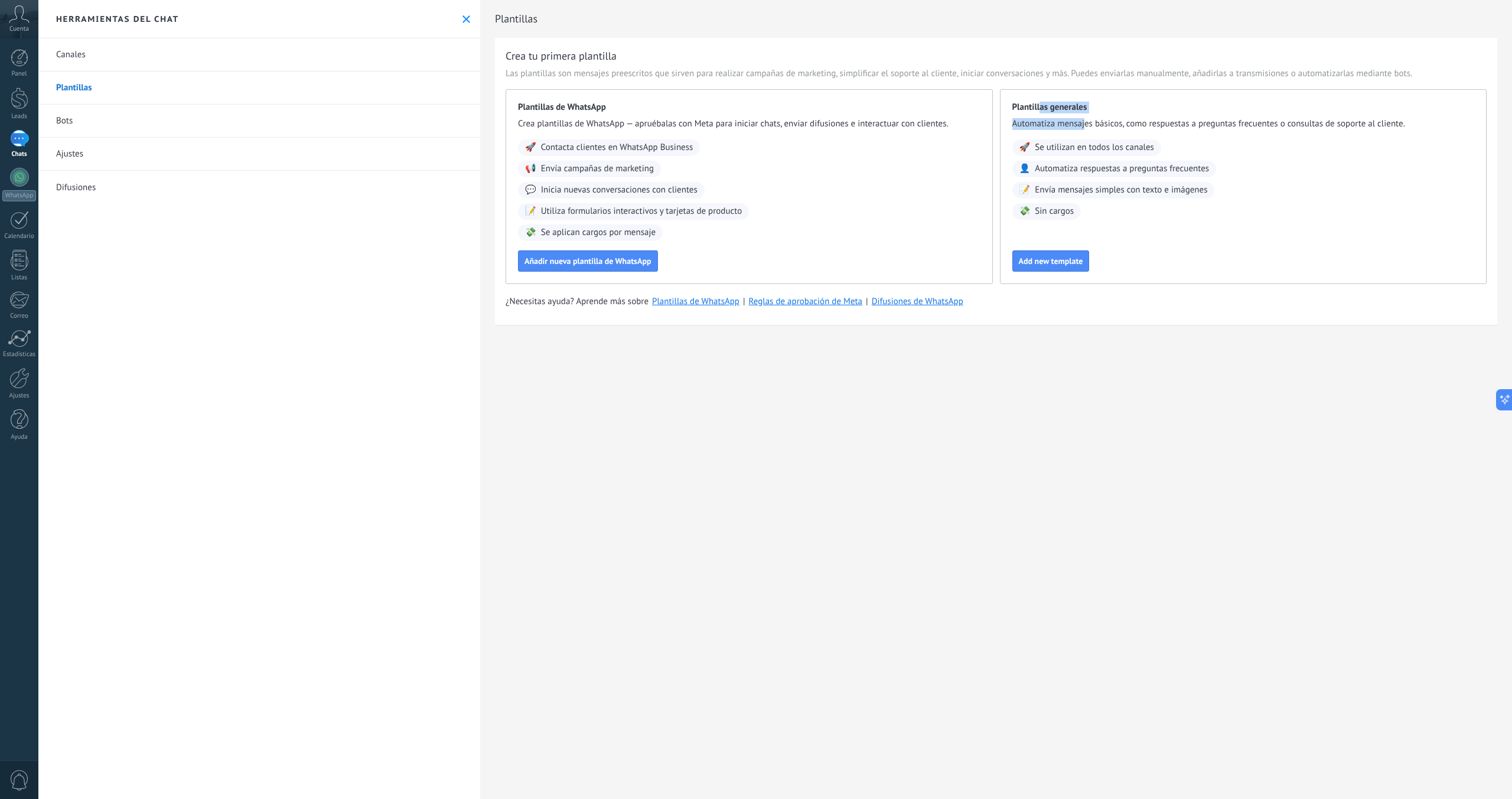
click at [959, 134] on div "Plantillas generales Automatiza mensajes básicos, como respuestas a preguntas f…" at bounding box center [1243, 187] width 487 height 195
drag, startPoint x: 1097, startPoint y: 123, endPoint x: 1308, endPoint y: 128, distance: 211.1
click at [959, 128] on span "Automatiza mensajes básicos, como respuestas a preguntas frecuentes o consultas…" at bounding box center [1243, 124] width 462 height 12
click at [959, 174] on div "🚀 Se utilizan en todos los canales 👤 Automatiza respuestas a preguntas frecuent…" at bounding box center [1243, 179] width 462 height 80
drag, startPoint x: 1067, startPoint y: 126, endPoint x: 1191, endPoint y: 127, distance: 124.0
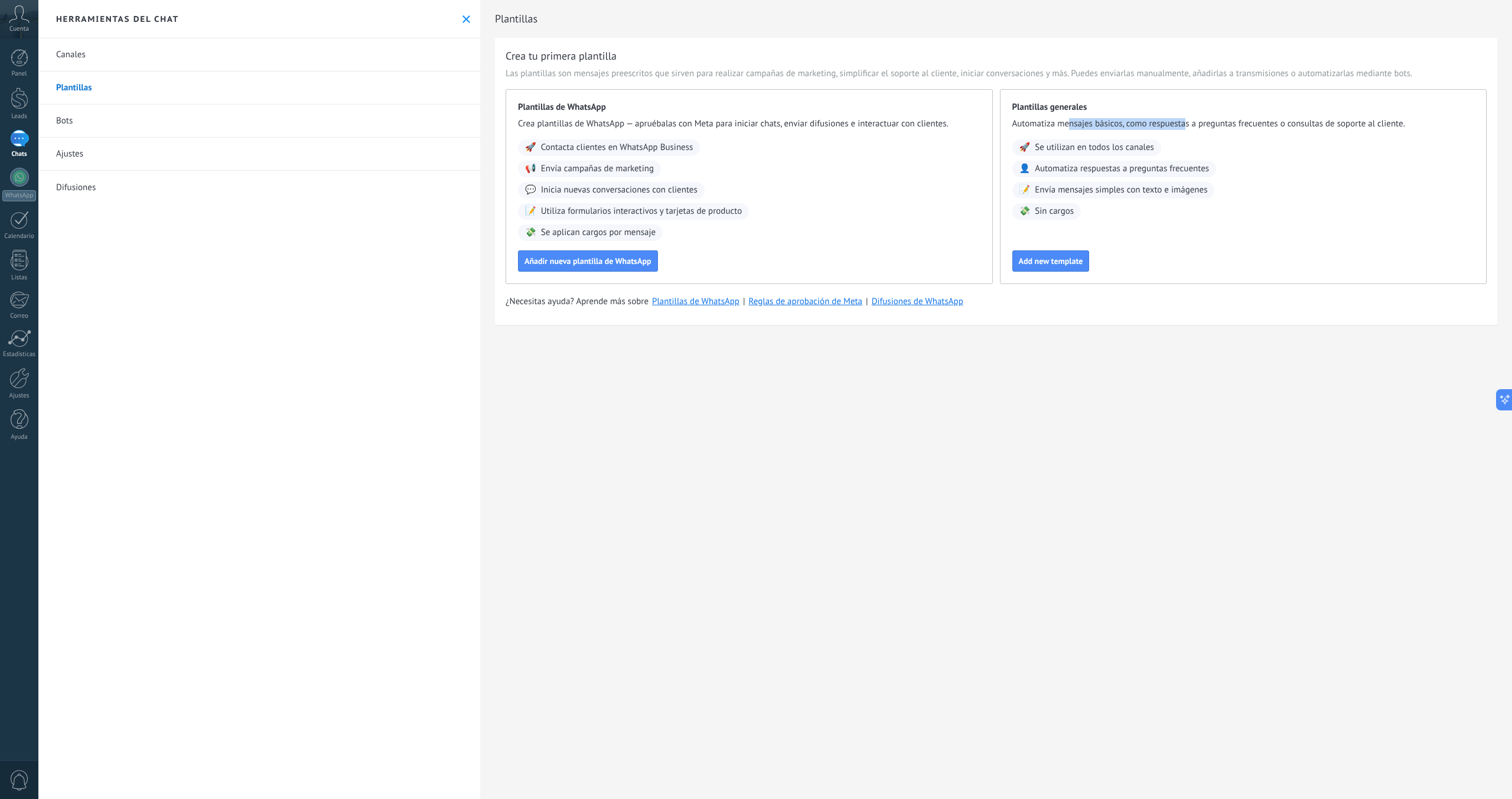
click at [959, 127] on span "Automatiza mensajes básicos, como respuestas a preguntas frecuentes o consultas…" at bounding box center [1243, 124] width 462 height 12
drag, startPoint x: 1288, startPoint y: 125, endPoint x: 1351, endPoint y: 139, distance: 64.5
click at [959, 127] on span "Automatiza mensajes básicos, como respuestas a preguntas frecuentes o consultas…" at bounding box center [1243, 124] width 462 height 12
click at [959, 161] on div "🚀 Se utilizan en todos los canales 👤 Automatiza respuestas a preguntas frecuent…" at bounding box center [1243, 179] width 462 height 80
click at [706, 435] on div "Plantillas Crea tu primera plantilla Las plantillas son mensajes preescritos qu…" at bounding box center [995, 399] width 1031 height 799
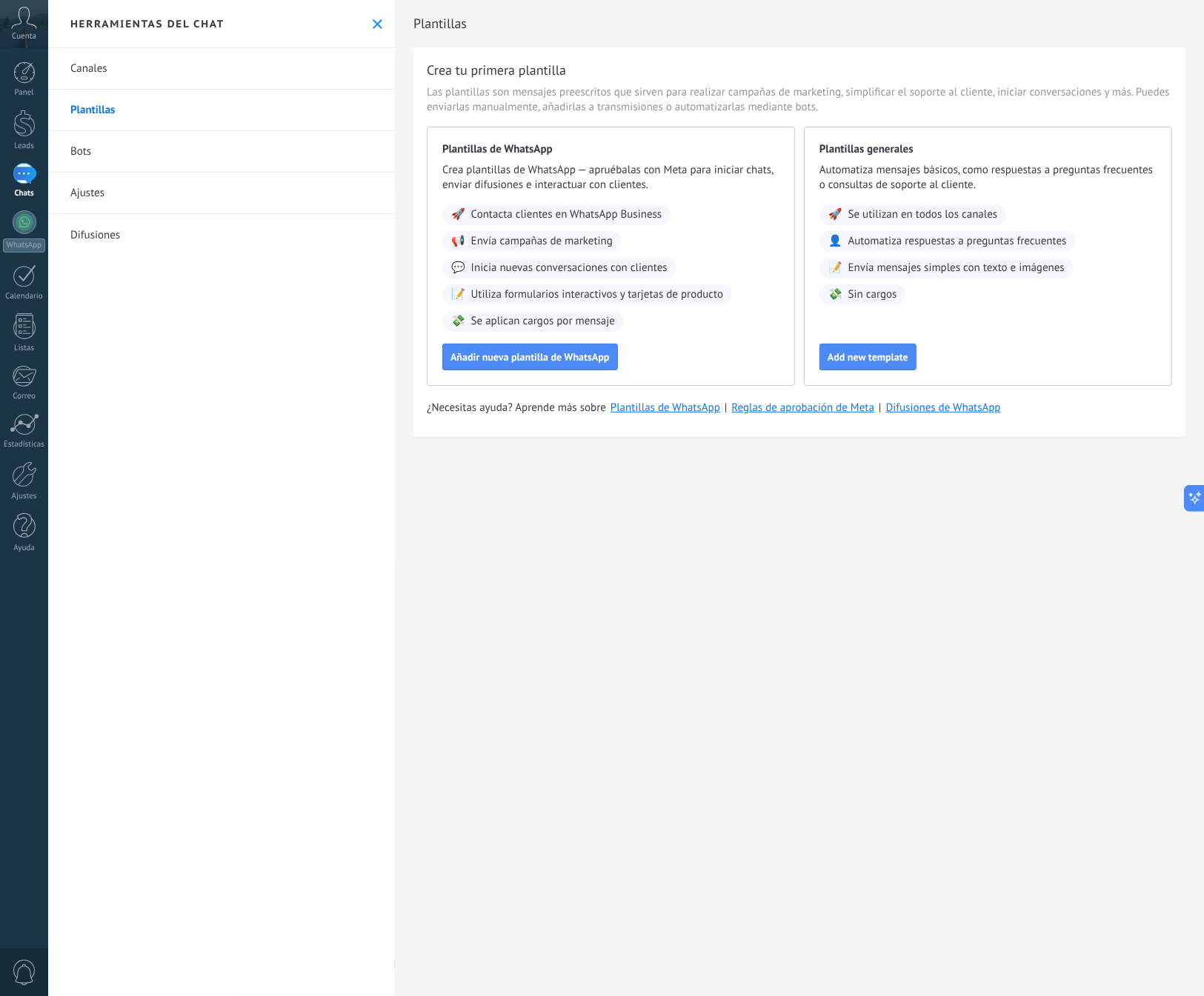
click at [132, 427] on div "Canales Plantillas Bots Ajustes Difusiones" at bounding box center [221, 522] width 347 height 948
click at [197, 646] on div "Canales Plantillas Bots Ajustes Difusiones" at bounding box center [221, 522] width 347 height 948
